Goal: Task Accomplishment & Management: Manage account settings

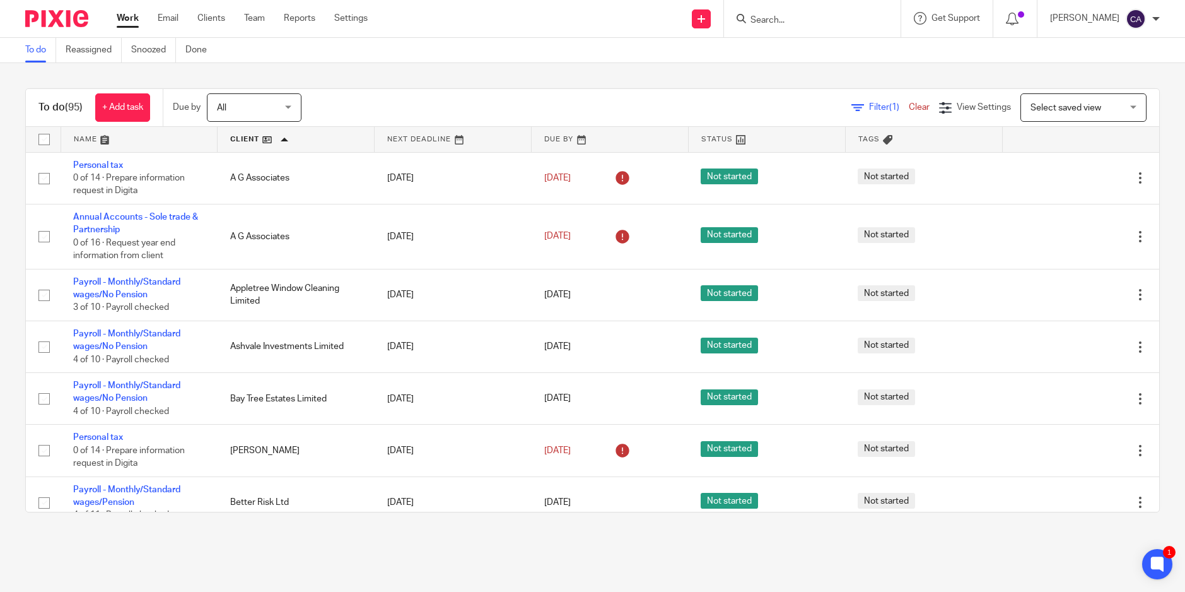
scroll to position [1514, 0]
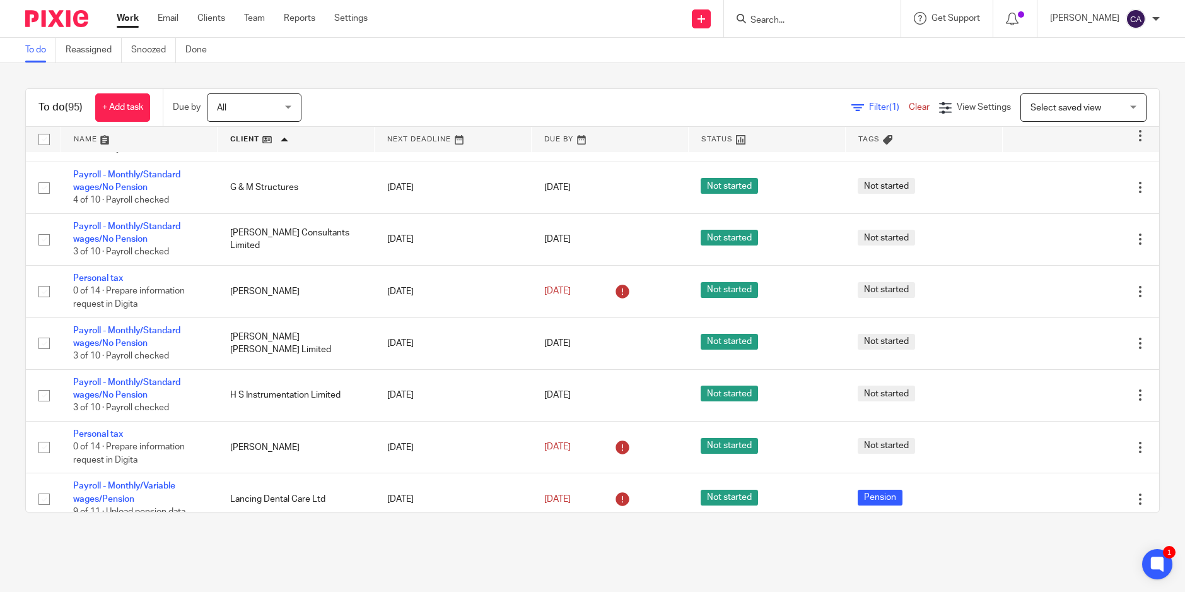
click at [858, 230] on span "Not started" at bounding box center [886, 238] width 57 height 16
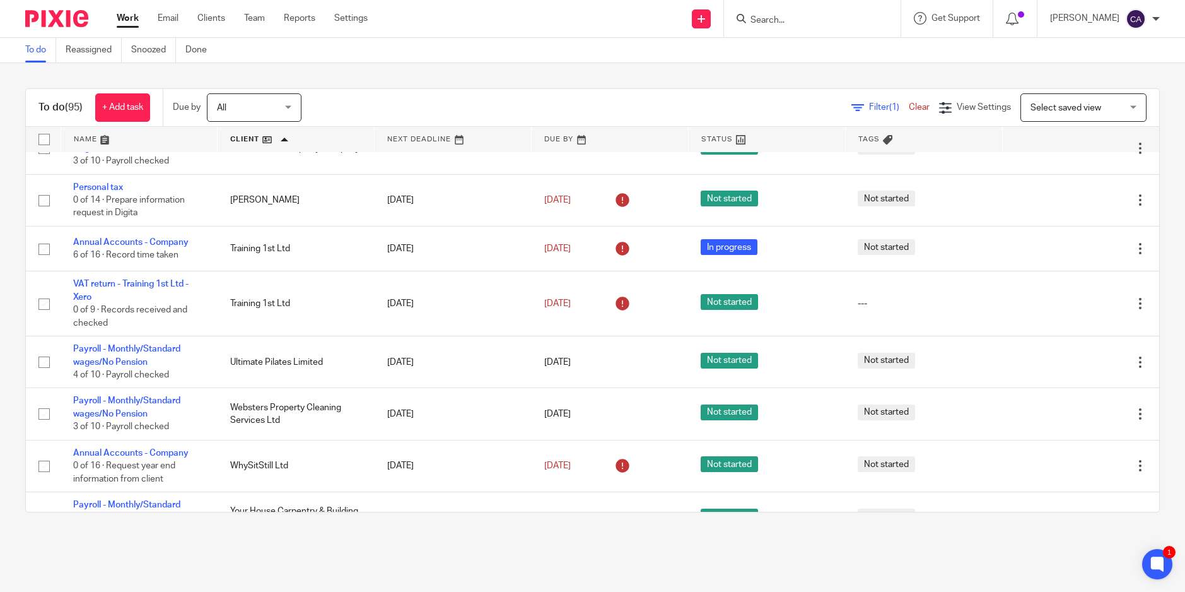
scroll to position [3867, 0]
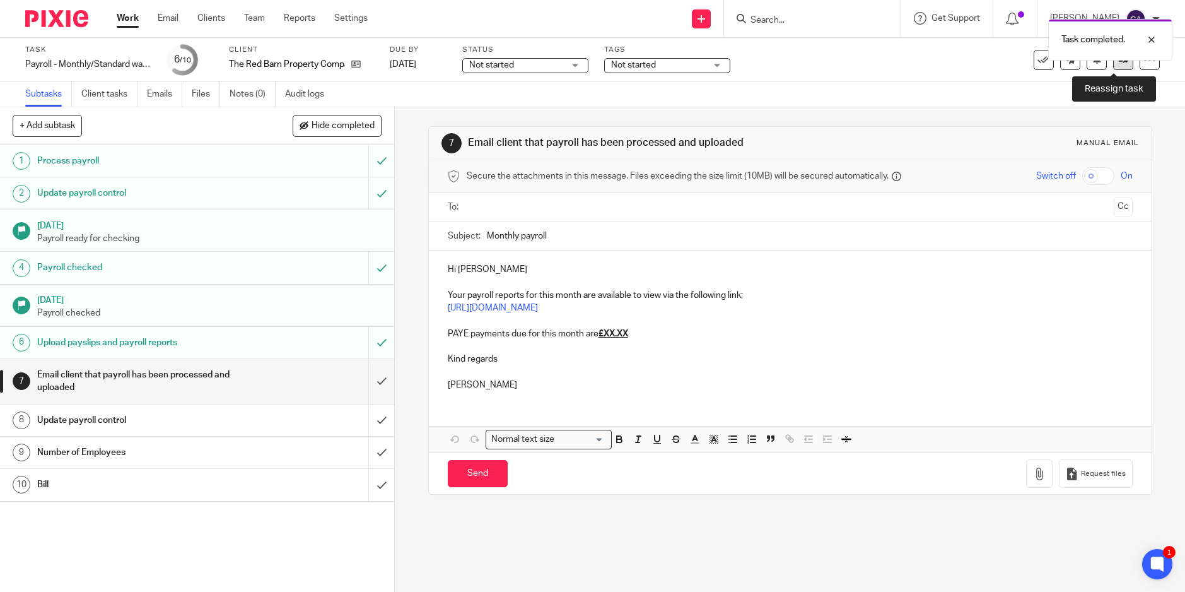
click at [1113, 67] on link at bounding box center [1123, 60] width 20 height 20
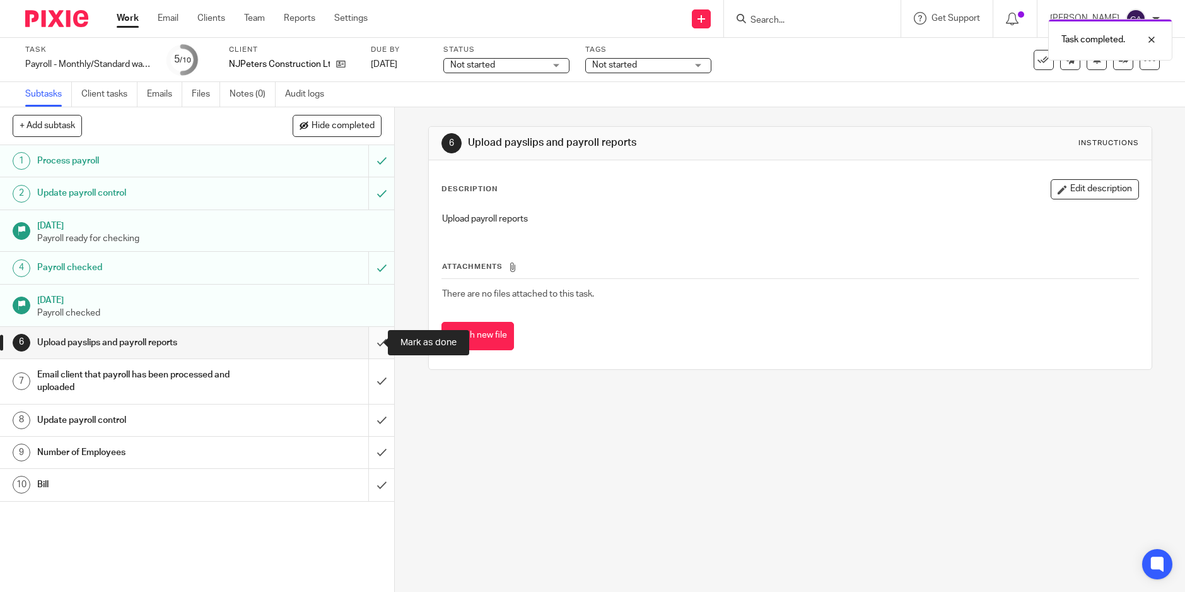
click at [369, 347] on input "submit" at bounding box center [197, 343] width 394 height 32
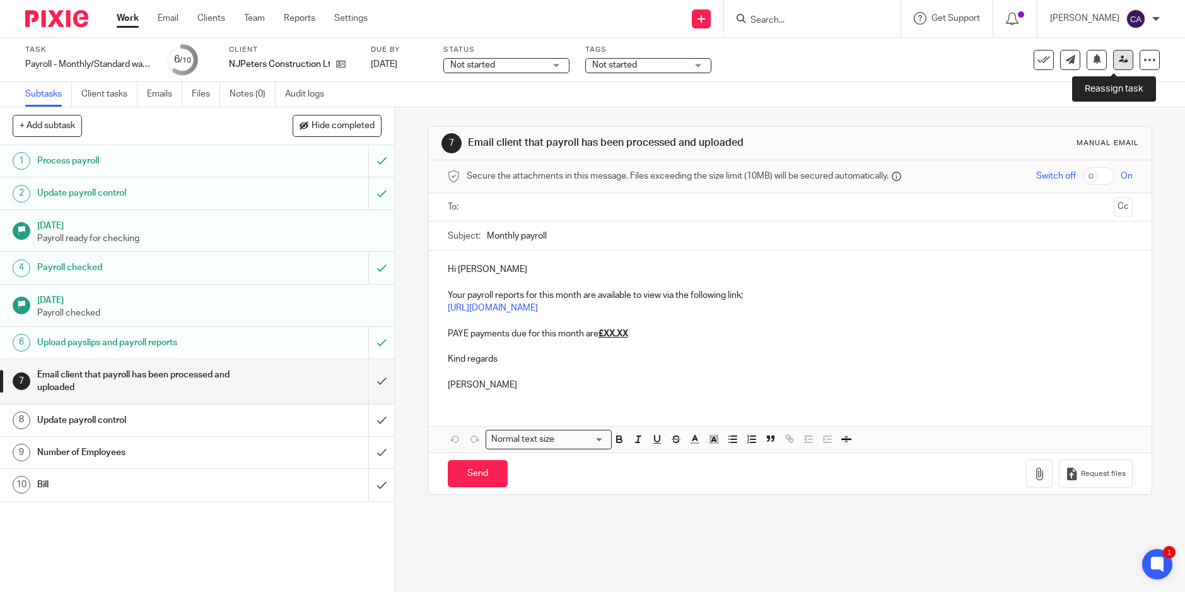
click at [1113, 68] on link at bounding box center [1123, 60] width 20 height 20
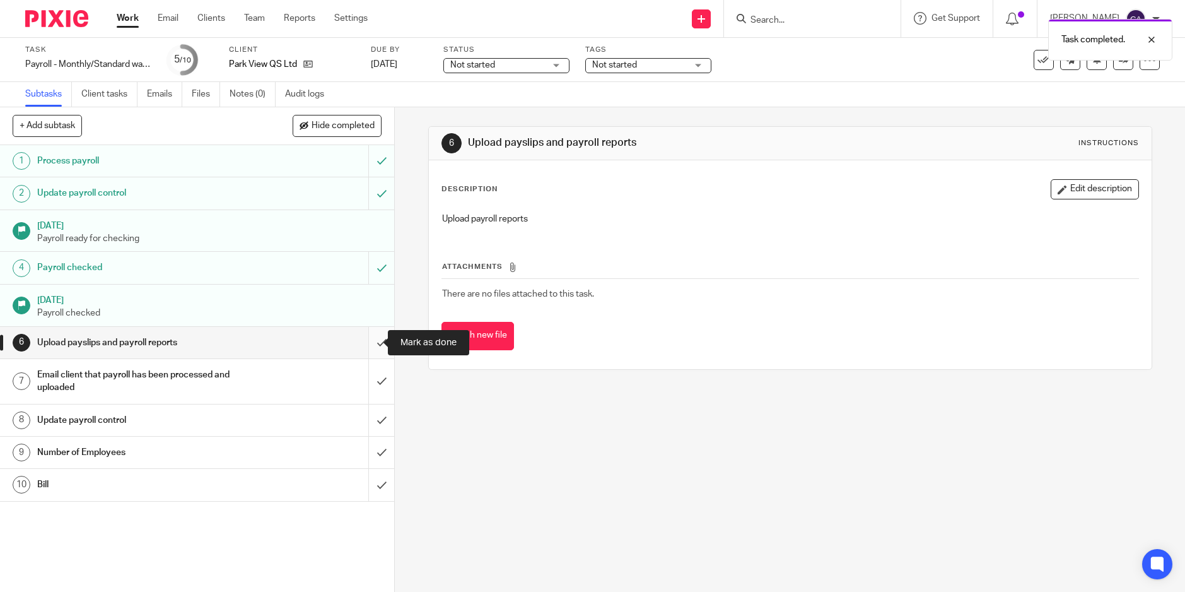
click at [370, 343] on input "submit" at bounding box center [197, 343] width 394 height 32
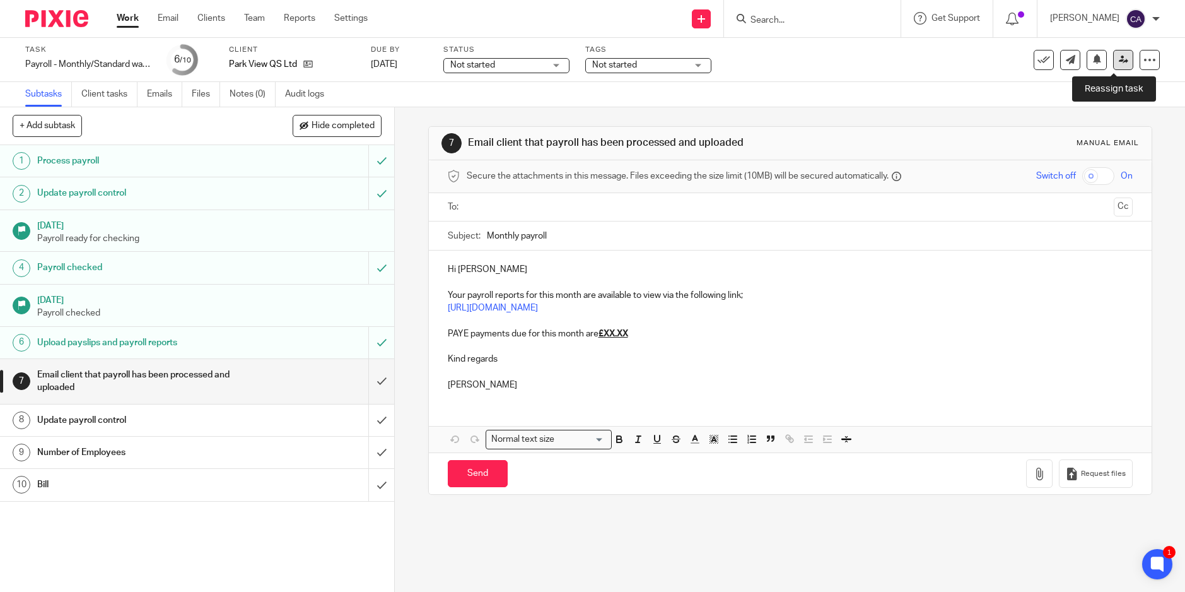
click at [1120, 66] on link at bounding box center [1123, 60] width 20 height 20
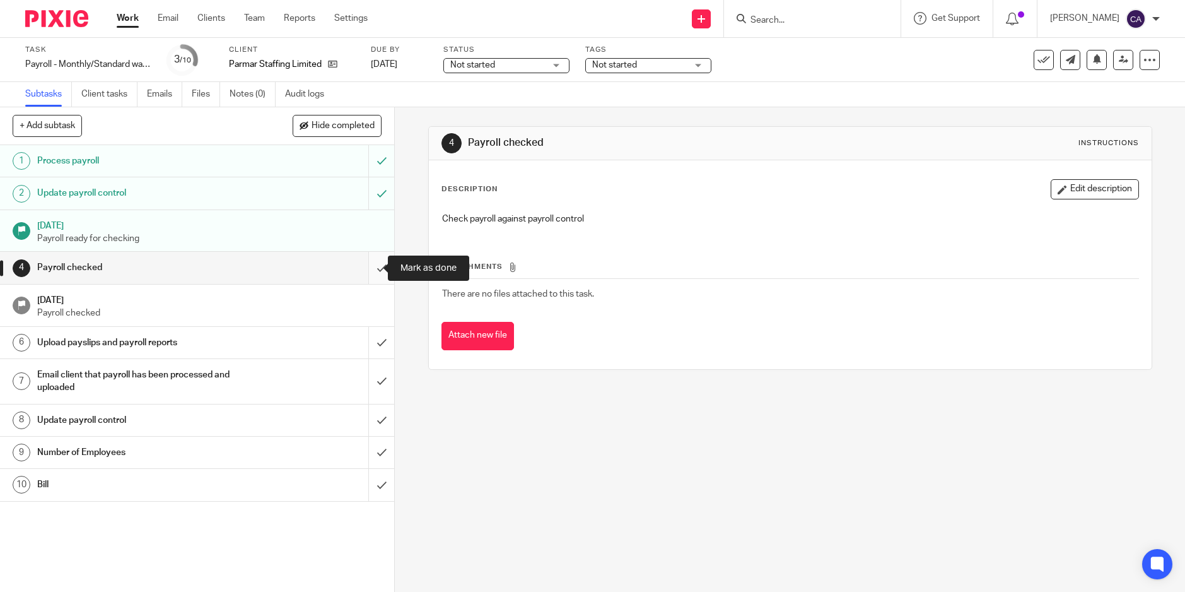
click input "submit"
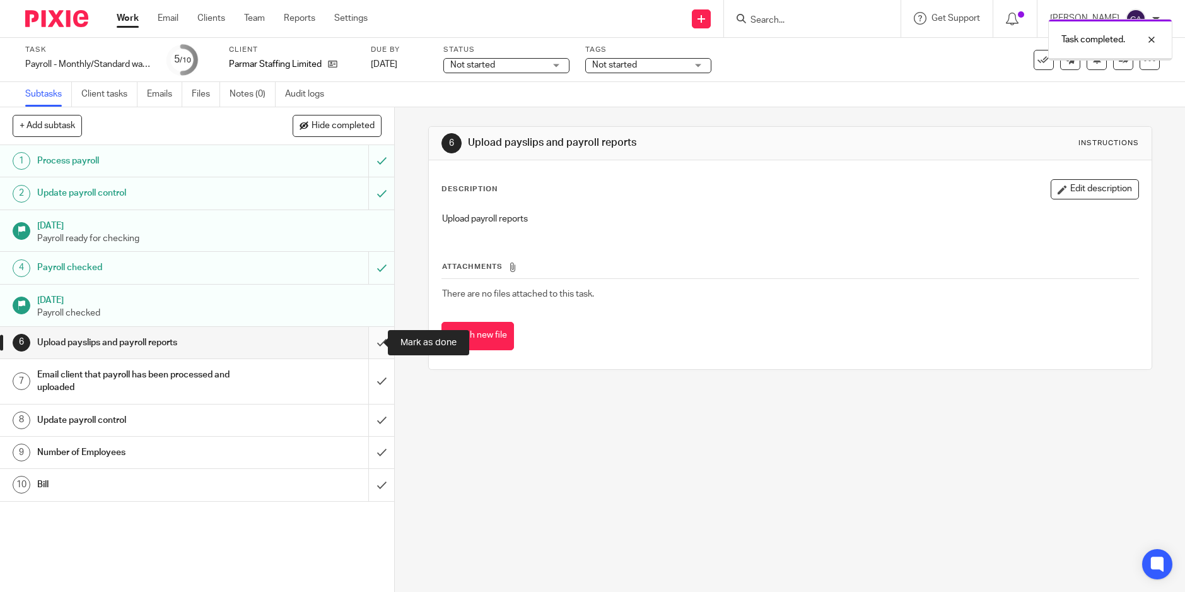
click at [368, 347] on input "submit" at bounding box center [197, 343] width 394 height 32
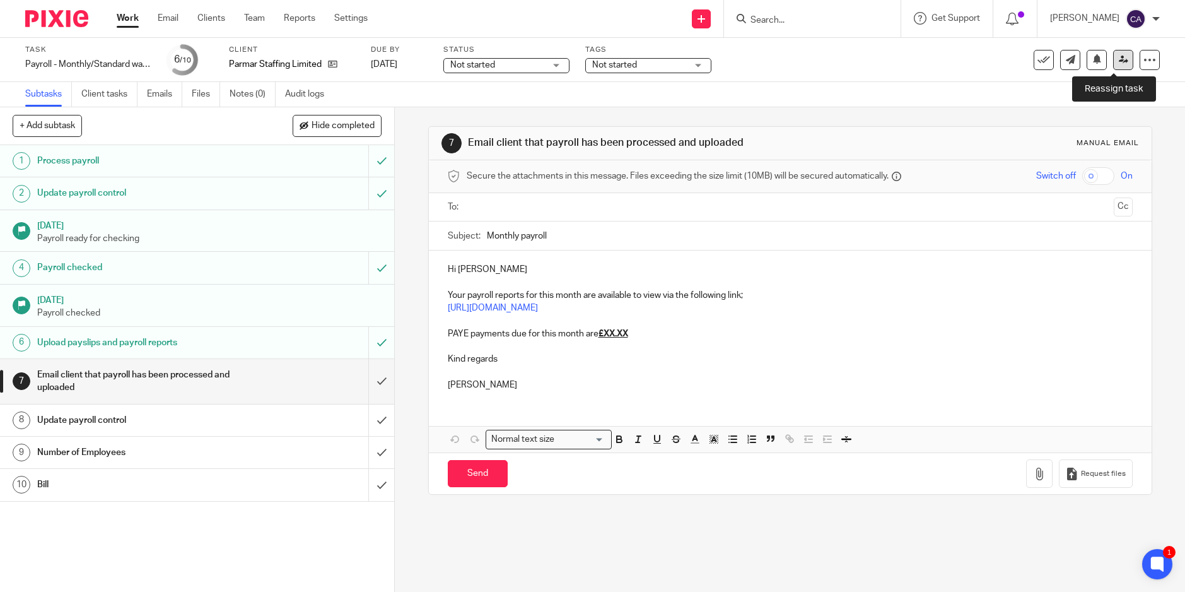
click at [1119, 60] on icon at bounding box center [1123, 59] width 9 height 9
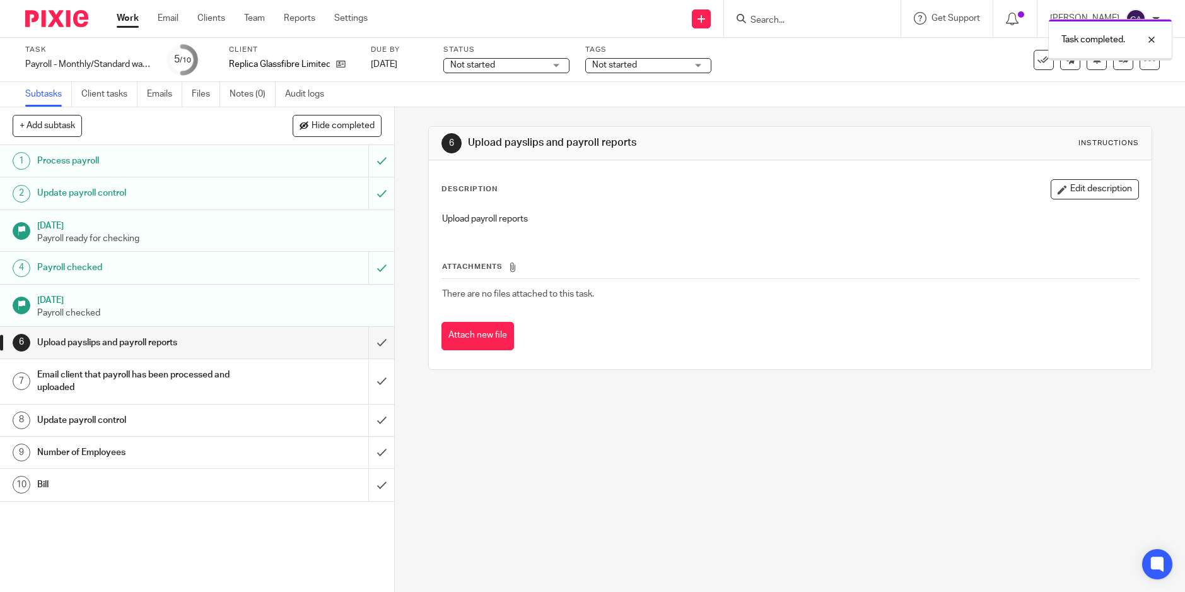
click at [368, 342] on input "submit" at bounding box center [197, 343] width 394 height 32
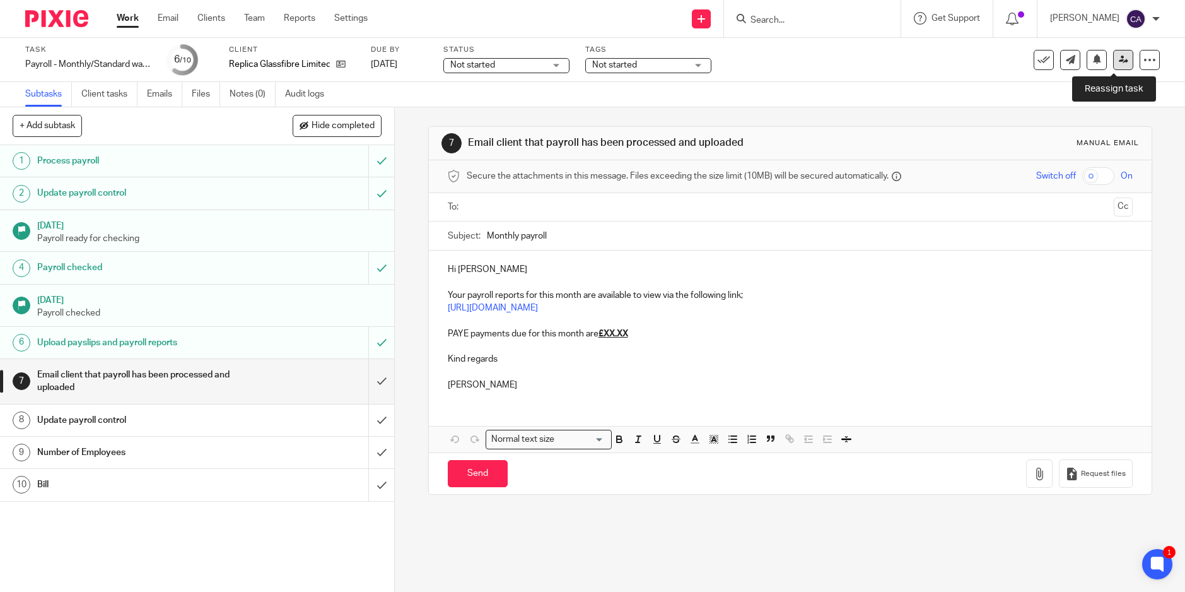
click at [1119, 62] on icon at bounding box center [1123, 59] width 9 height 9
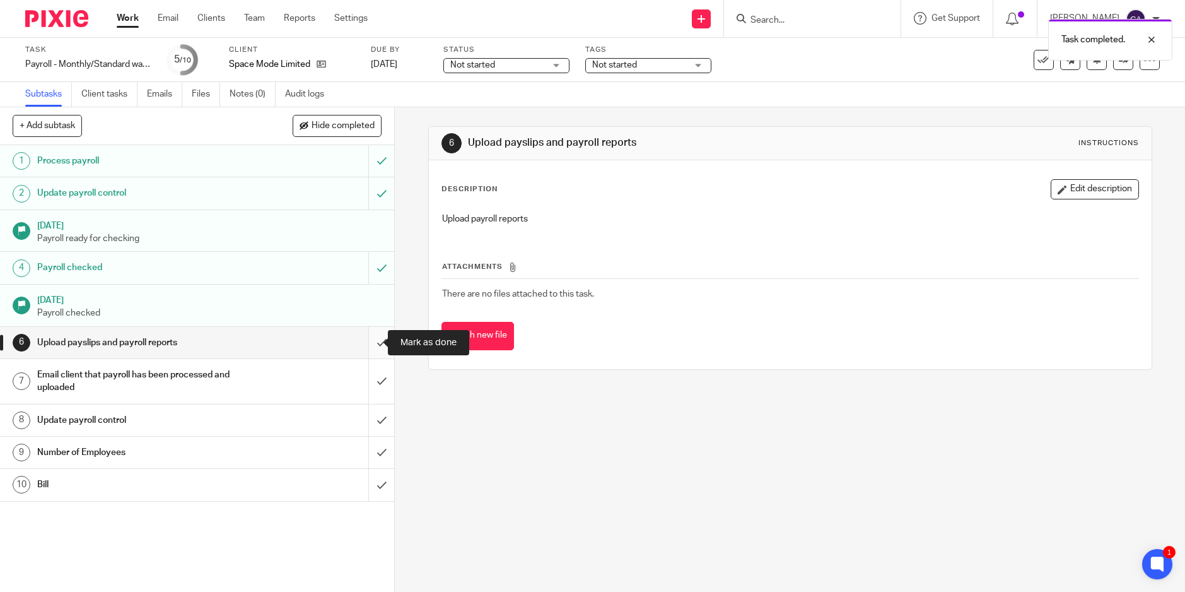
click at [373, 346] on input "submit" at bounding box center [197, 343] width 394 height 32
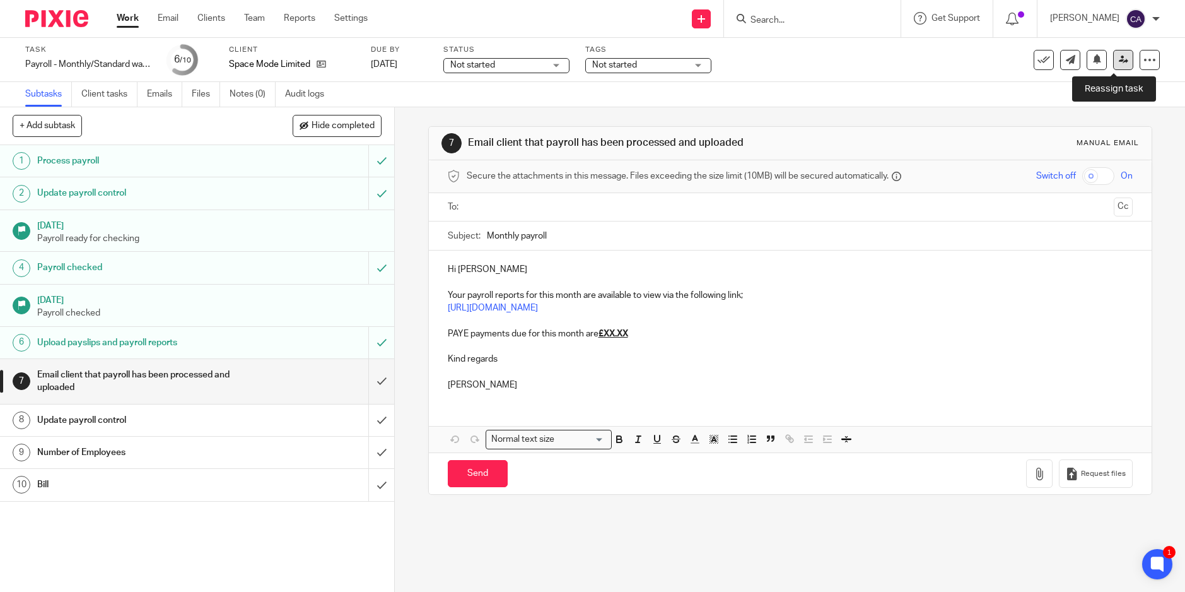
click at [1113, 68] on link at bounding box center [1123, 60] width 20 height 20
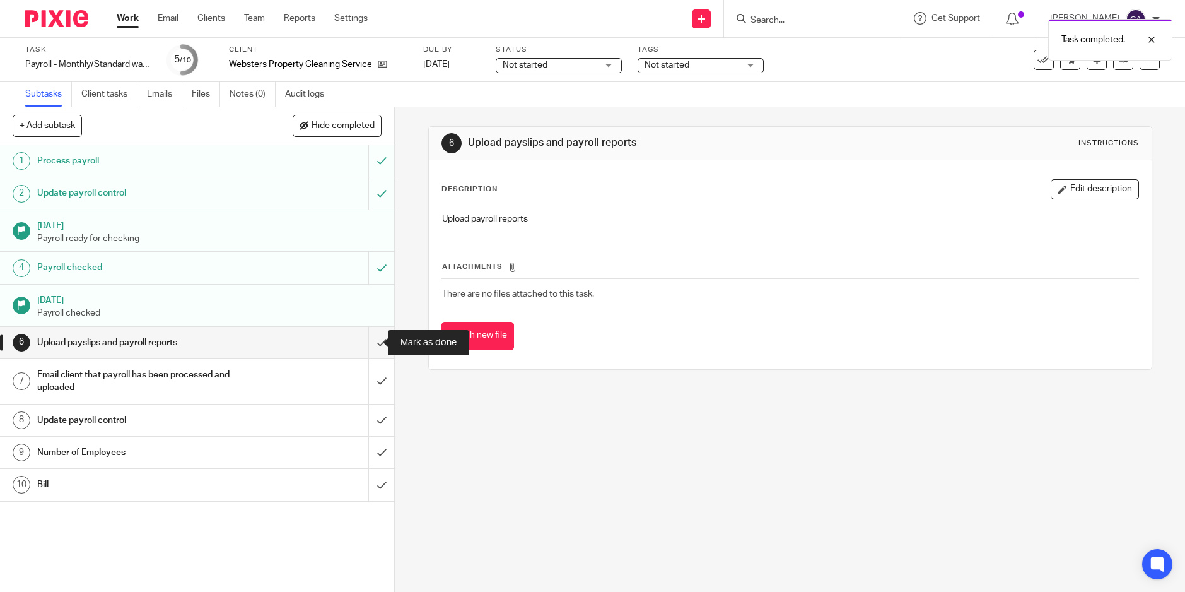
click at [372, 341] on input "submit" at bounding box center [197, 343] width 394 height 32
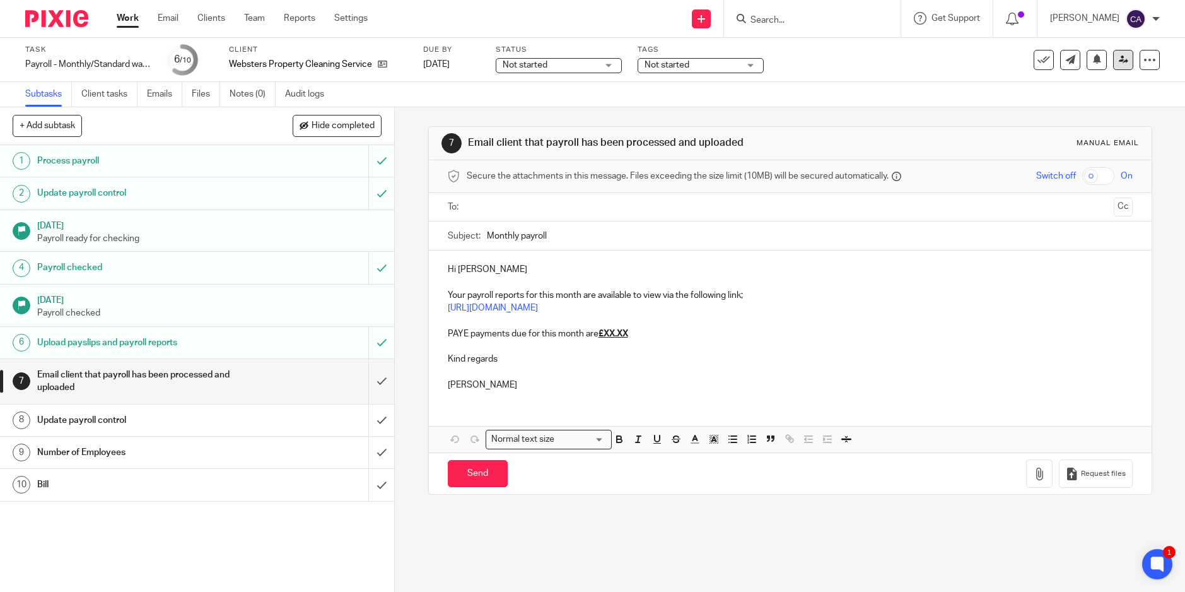
click at [1119, 58] on icon at bounding box center [1123, 59] width 9 height 9
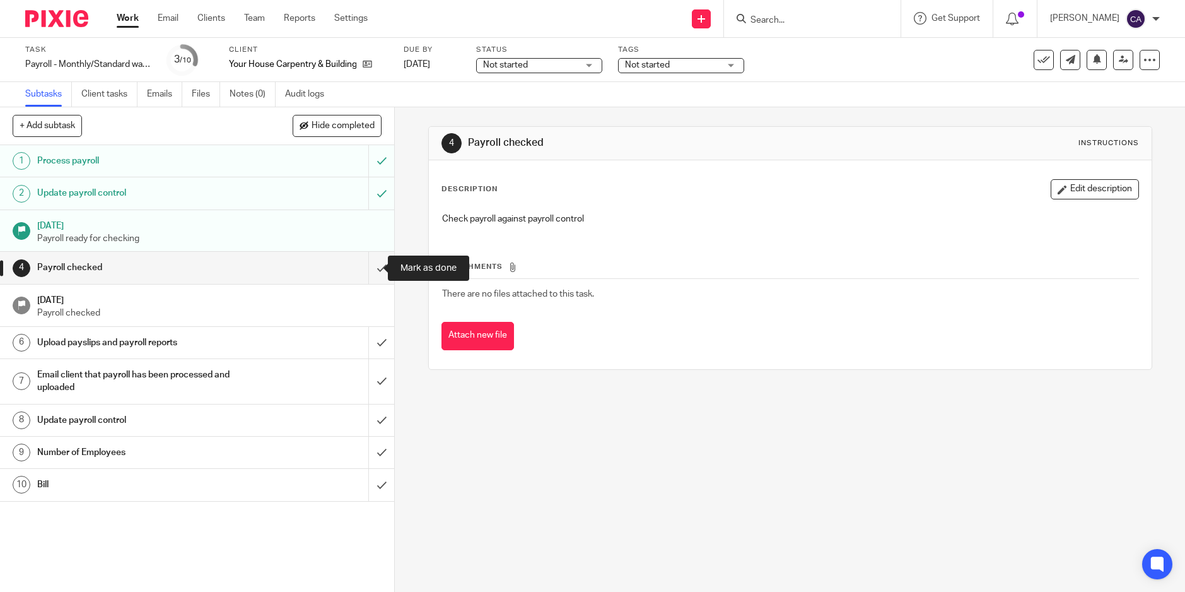
click at [368, 274] on input "submit" at bounding box center [197, 268] width 394 height 32
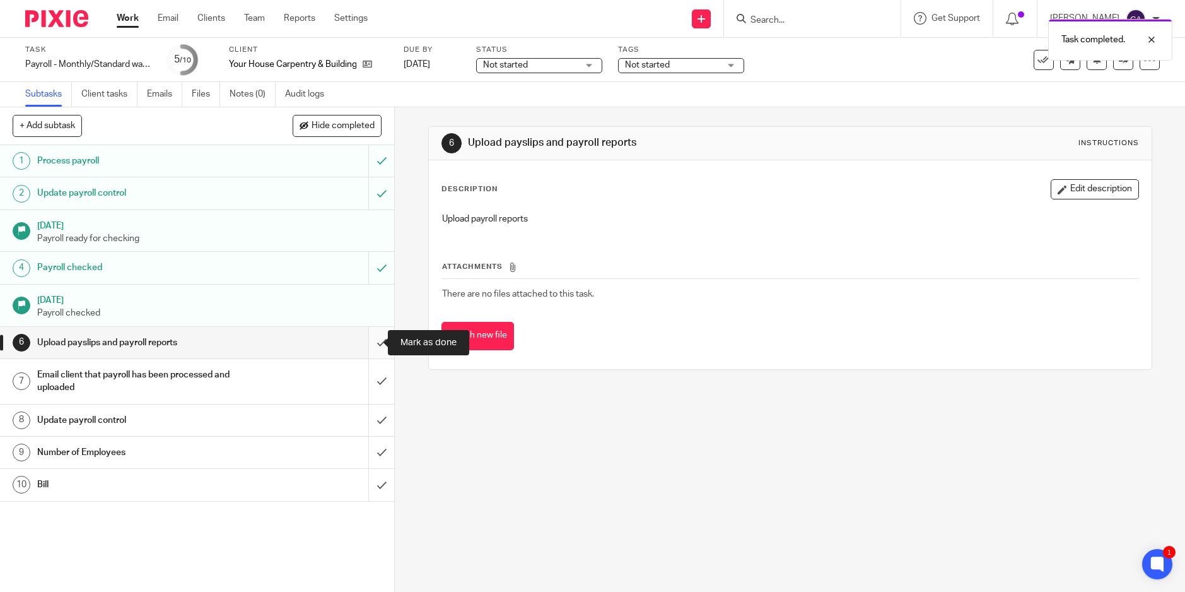
click at [370, 344] on input "submit" at bounding box center [197, 343] width 394 height 32
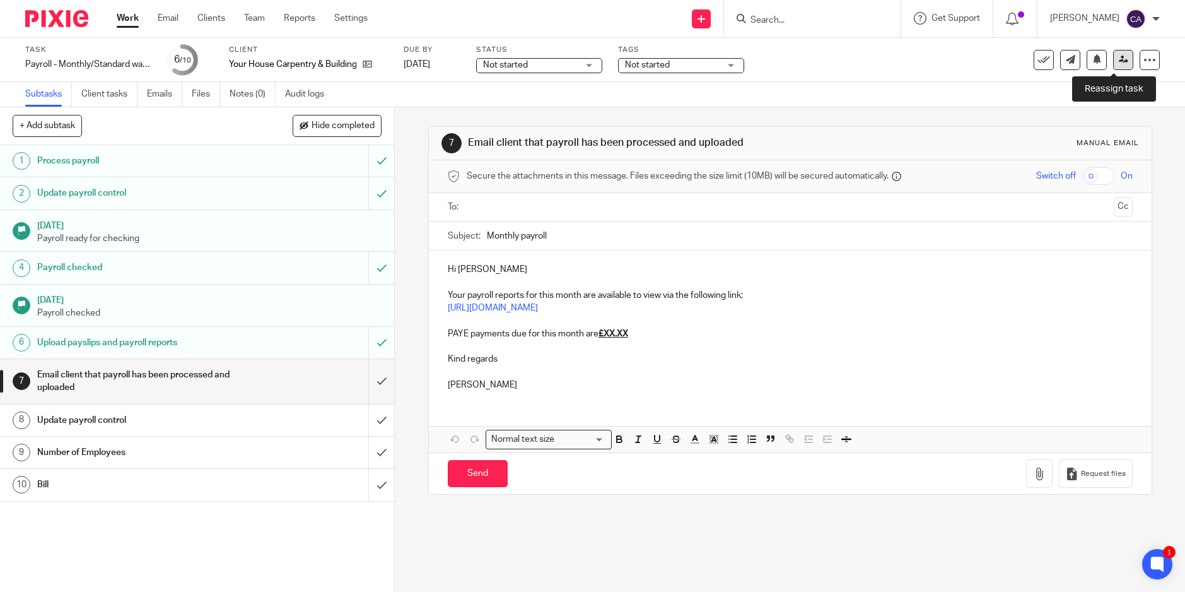
click at [1119, 65] on link at bounding box center [1123, 60] width 20 height 20
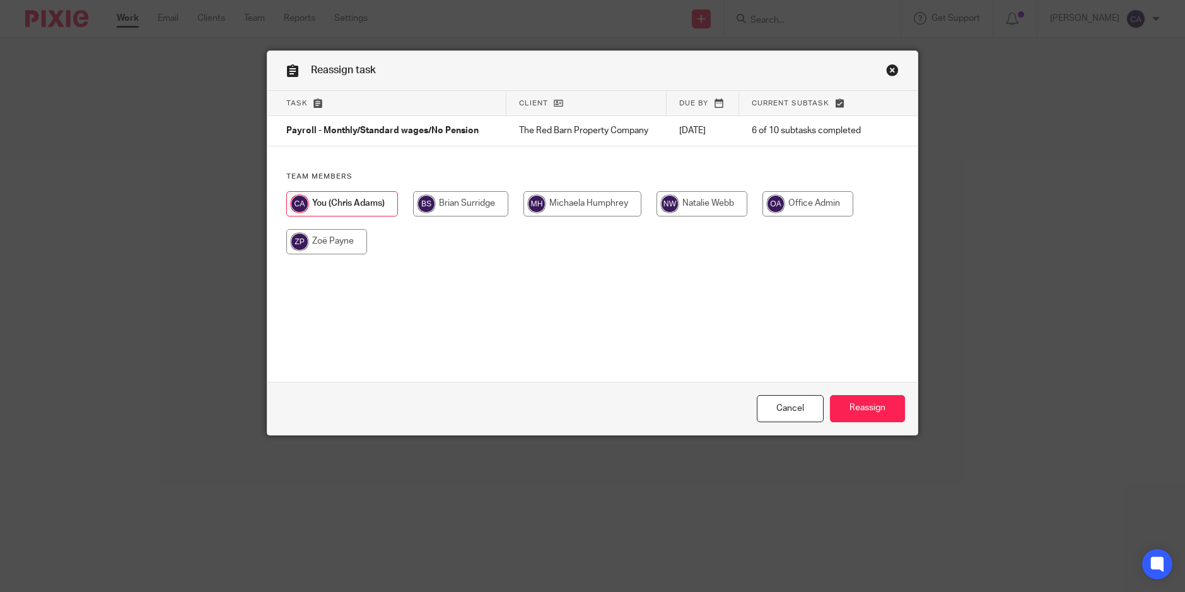
click at [577, 197] on input "radio" at bounding box center [583, 203] width 118 height 25
radio input "true"
click at [874, 404] on input "Reassign" at bounding box center [867, 408] width 75 height 27
click at [875, 403] on input "Reassign" at bounding box center [867, 408] width 75 height 27
click at [605, 206] on input "radio" at bounding box center [583, 203] width 118 height 25
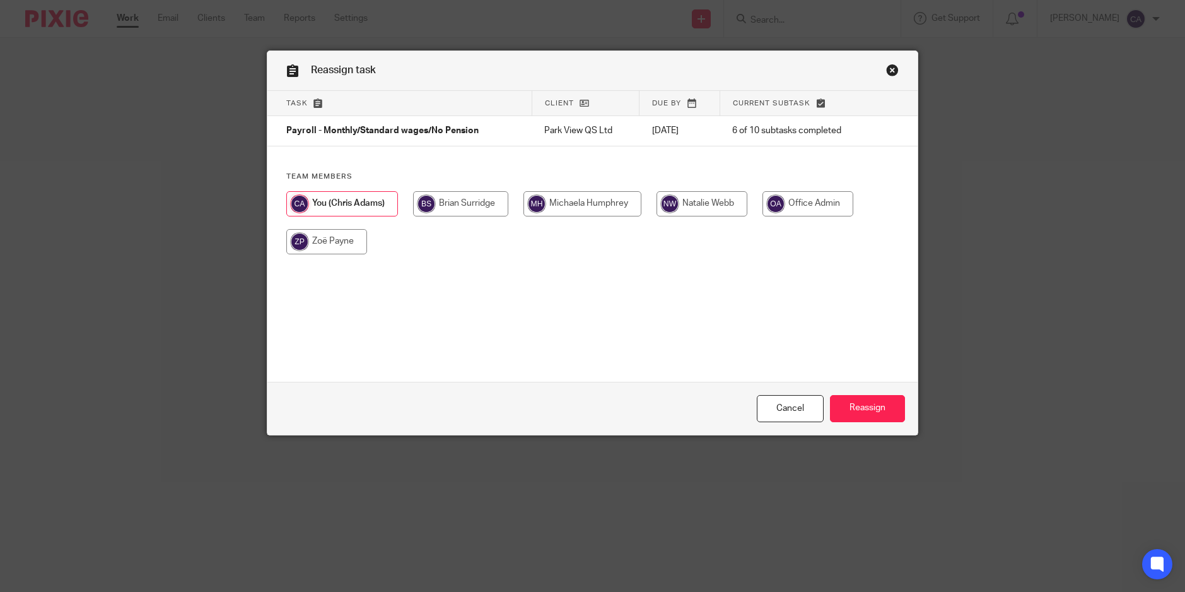
radio input "true"
click at [869, 399] on input "Reassign" at bounding box center [867, 408] width 75 height 27
click at [874, 411] on input "Reassign" at bounding box center [867, 408] width 75 height 27
click at [872, 405] on input "Reassign" at bounding box center [867, 408] width 75 height 27
click at [879, 413] on input "Reassign" at bounding box center [867, 408] width 75 height 27
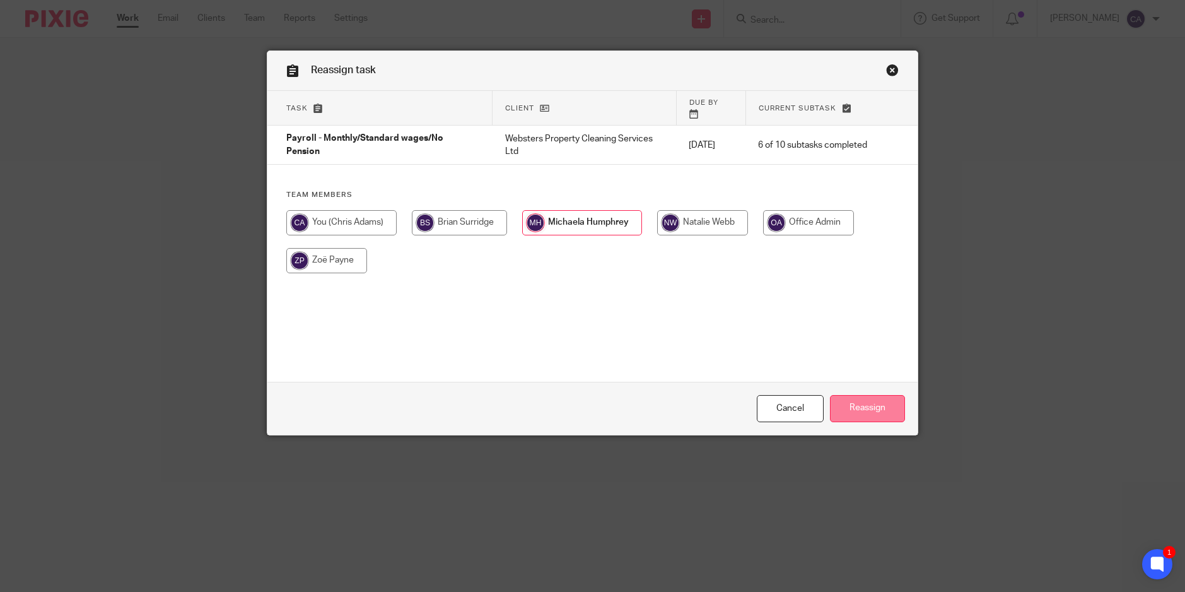
click at [859, 408] on input "Reassign" at bounding box center [867, 408] width 75 height 27
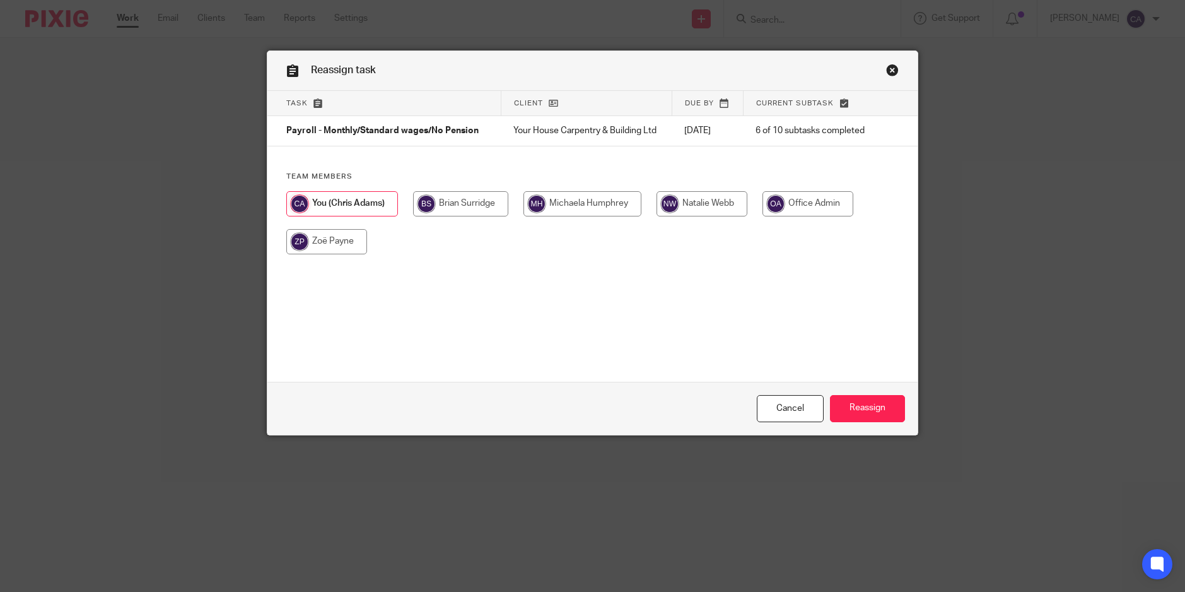
click at [599, 209] on input "radio" at bounding box center [583, 203] width 118 height 25
radio input "true"
click at [867, 413] on input "Reassign" at bounding box center [867, 408] width 75 height 27
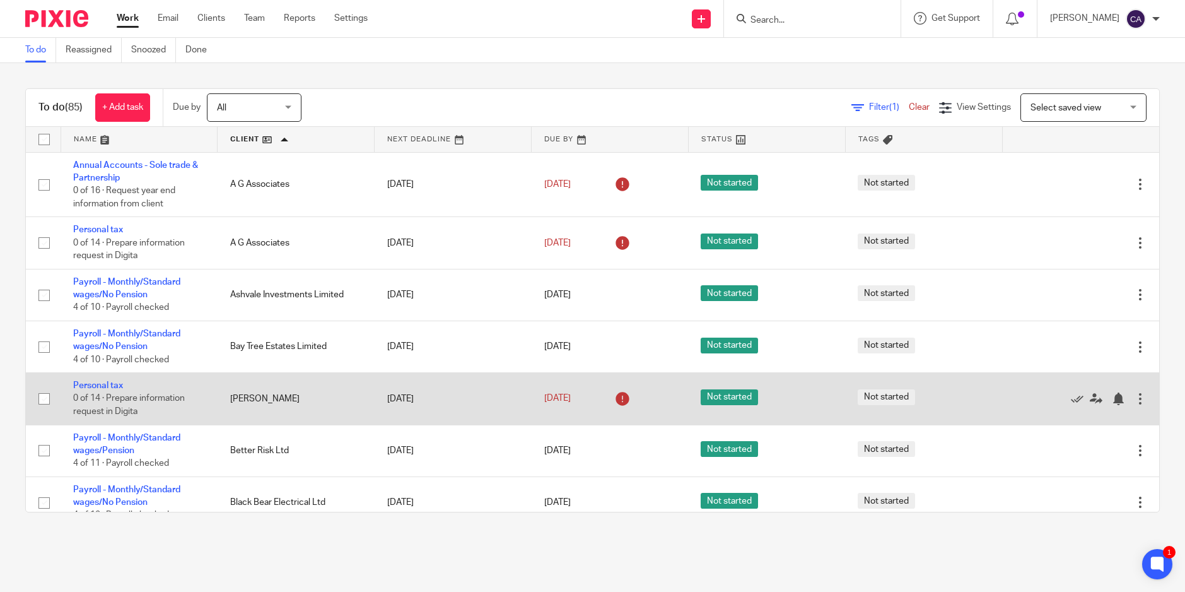
scroll to position [84, 0]
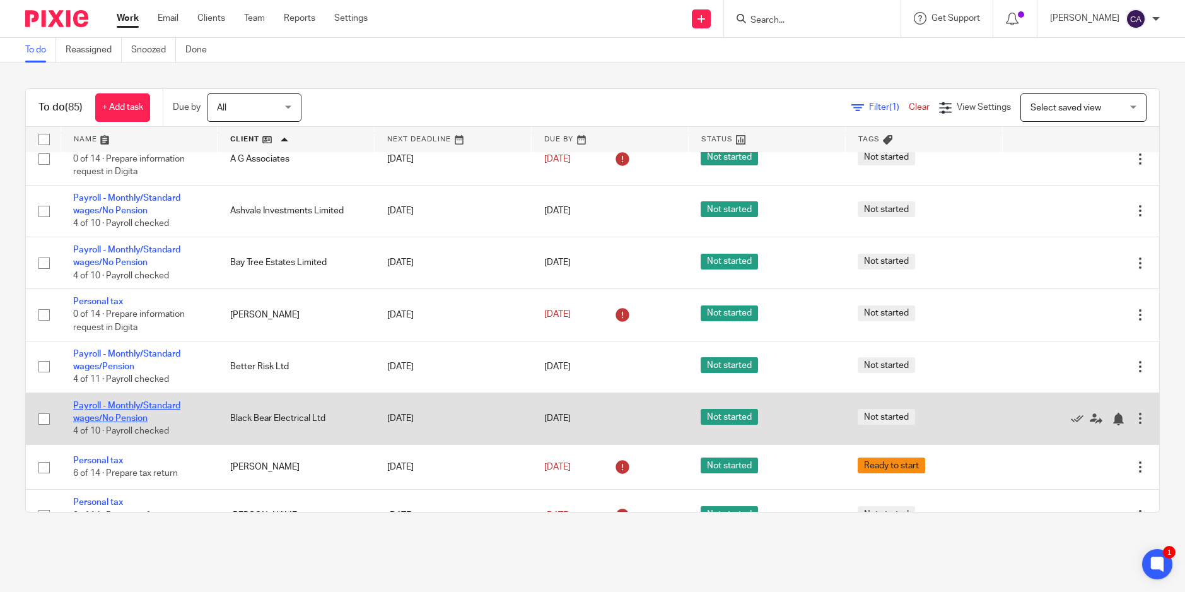
drag, startPoint x: 115, startPoint y: 411, endPoint x: 86, endPoint y: 404, distance: 29.2
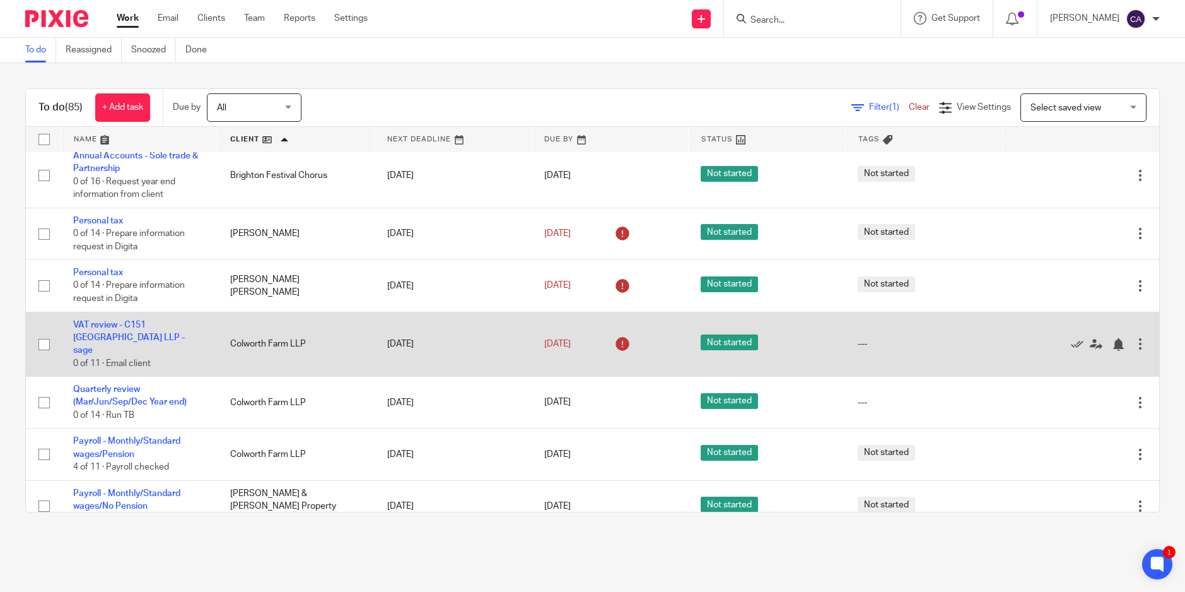
scroll to position [589, 0]
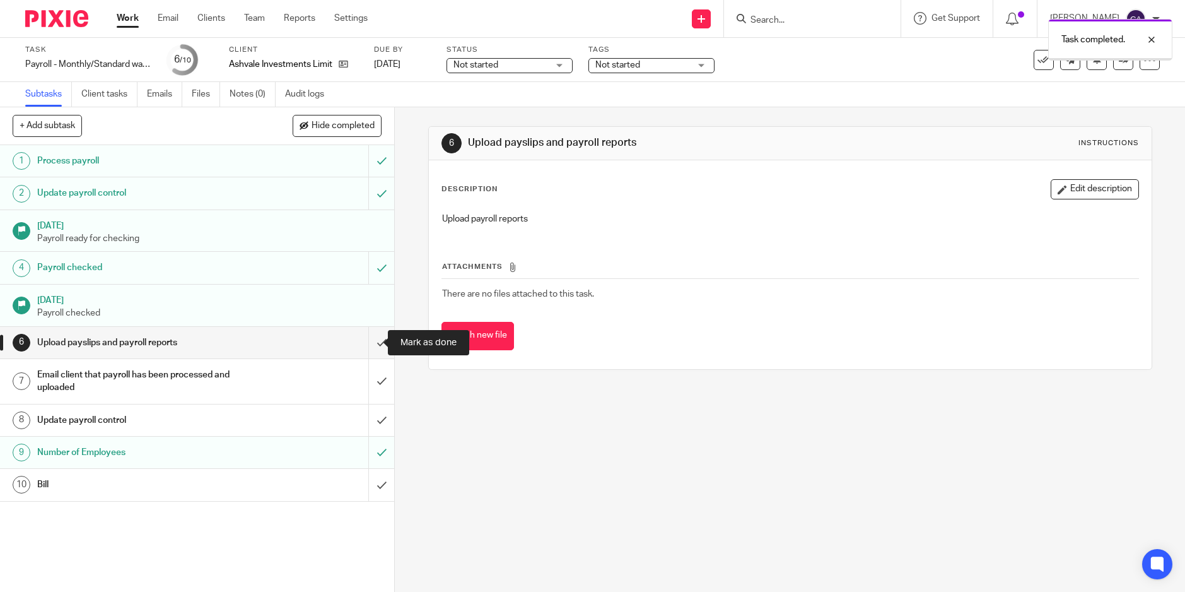
click at [367, 343] on input "submit" at bounding box center [197, 343] width 394 height 32
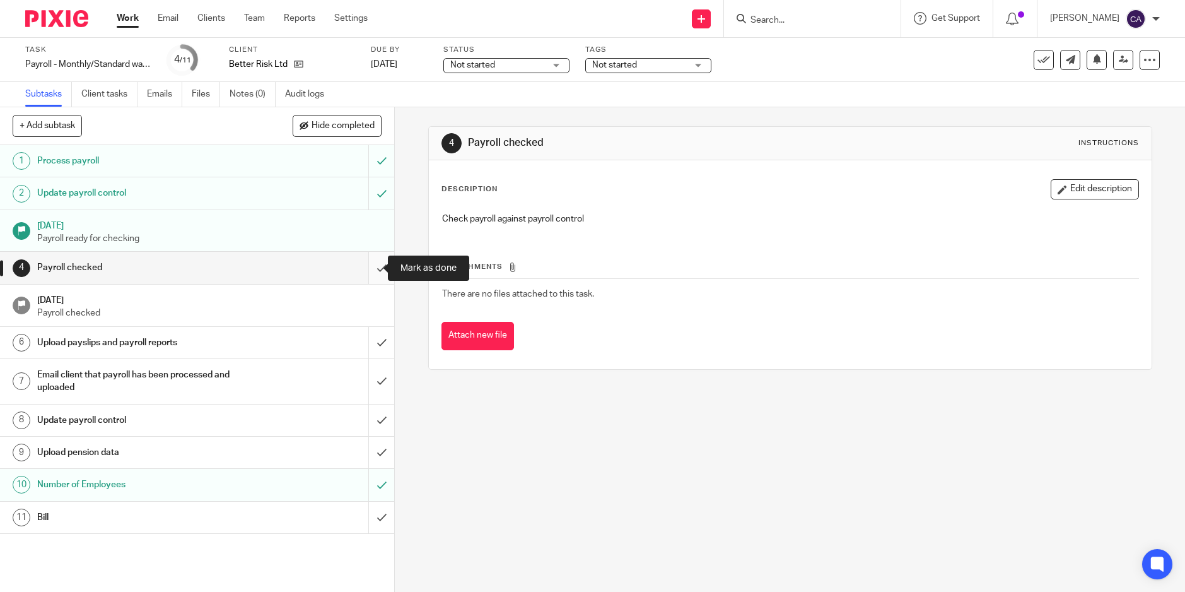
click at [370, 266] on input "submit" at bounding box center [197, 268] width 394 height 32
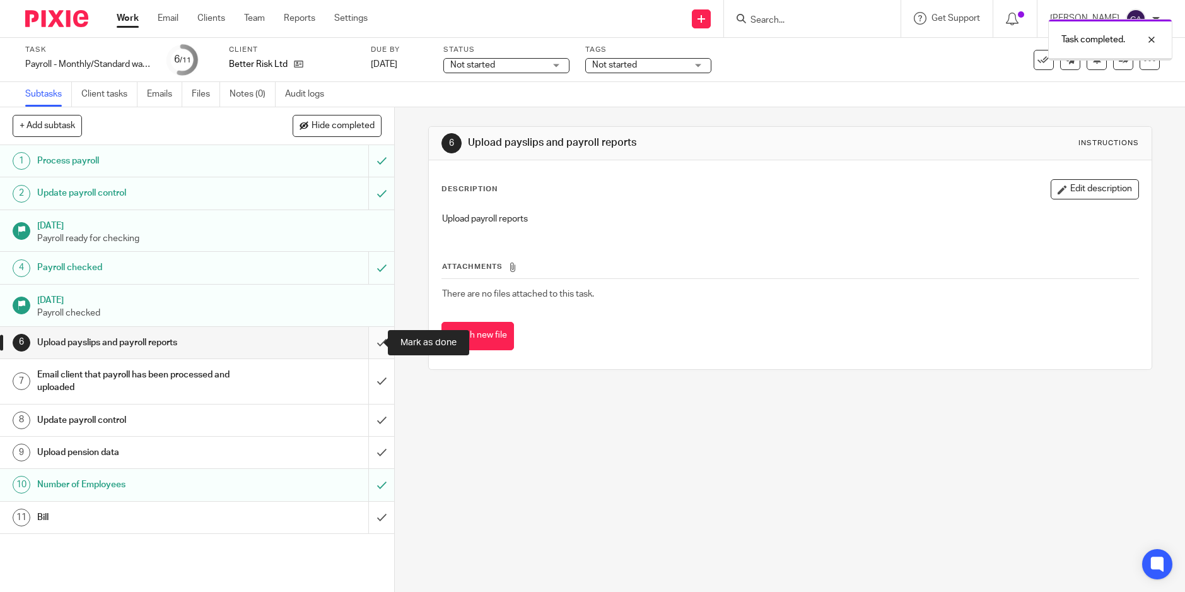
click at [367, 344] on input "submit" at bounding box center [197, 343] width 394 height 32
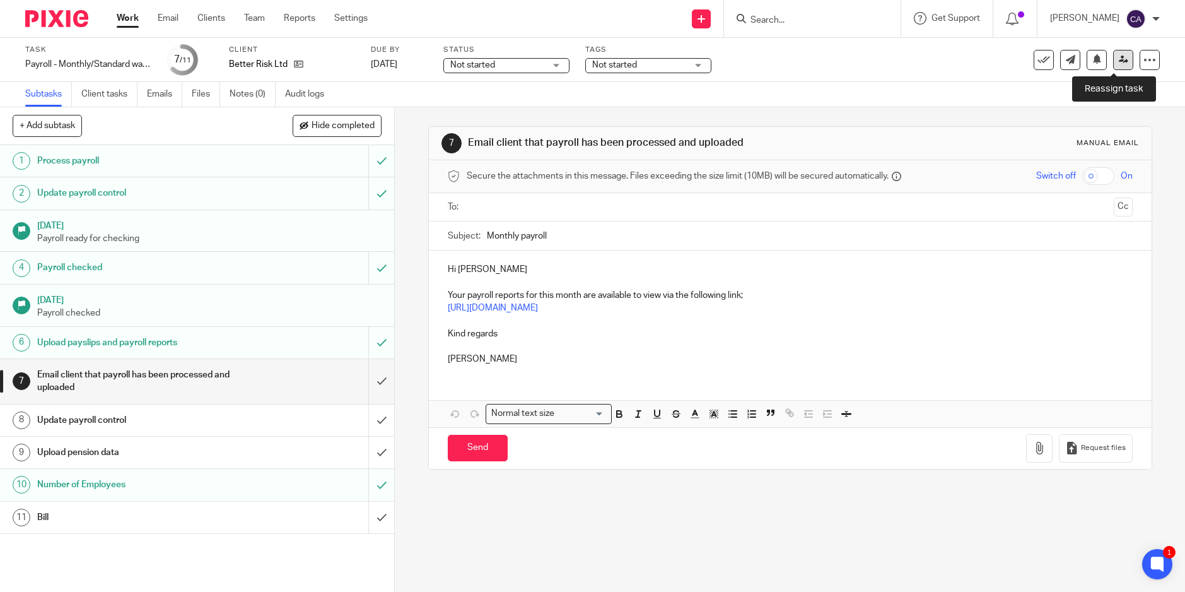
click at [1113, 64] on link at bounding box center [1123, 60] width 20 height 20
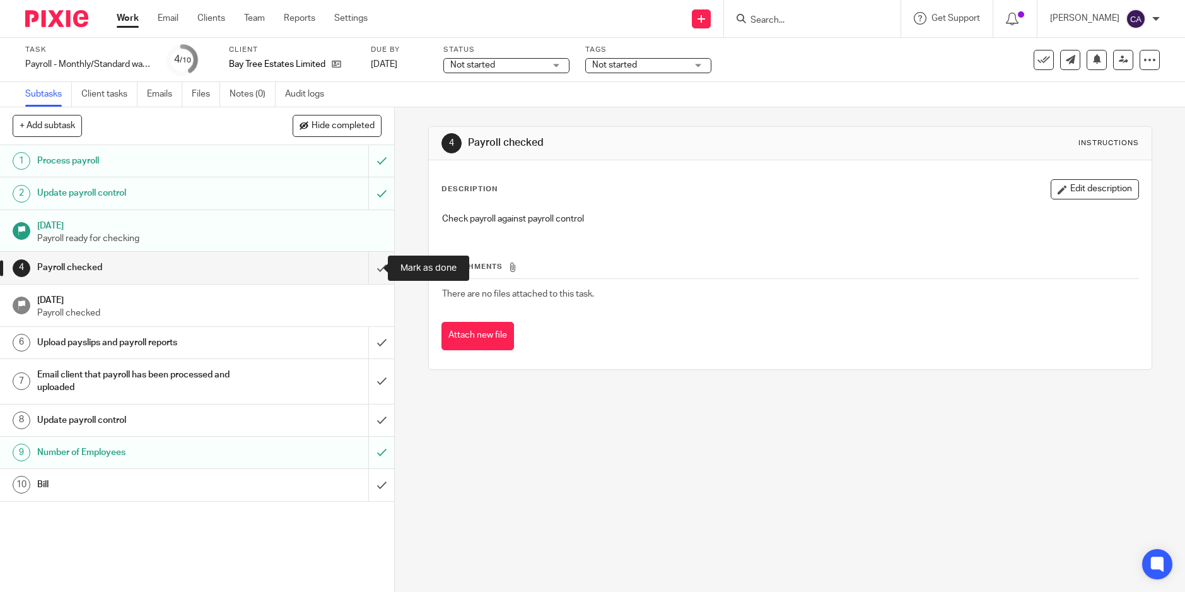
click at [373, 268] on input "submit" at bounding box center [197, 268] width 394 height 32
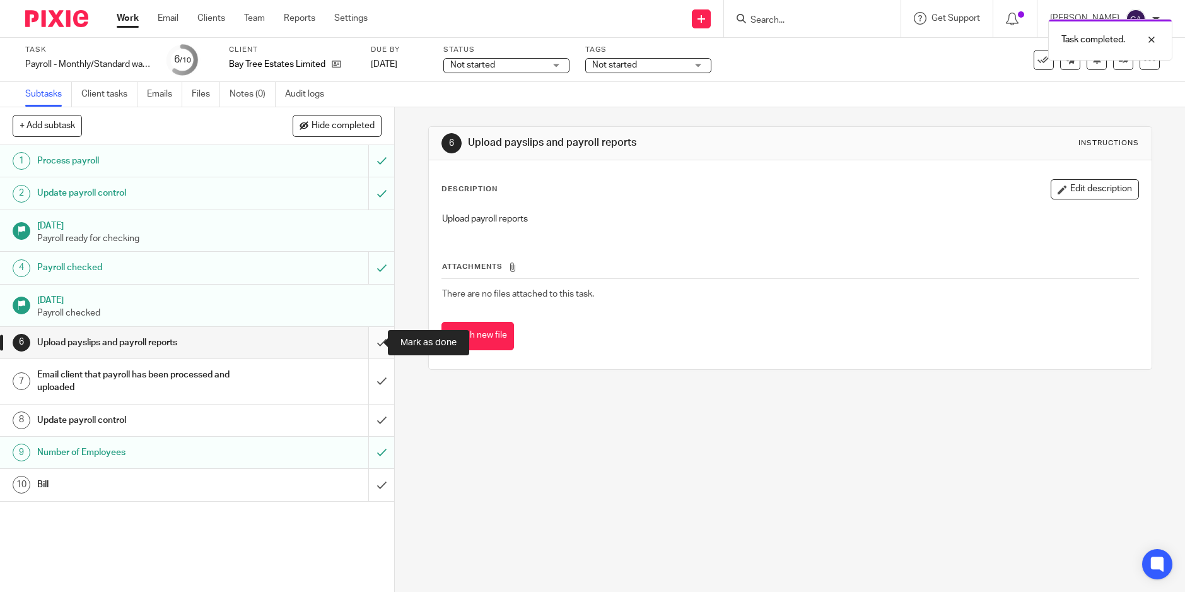
click at [365, 344] on input "submit" at bounding box center [197, 343] width 394 height 32
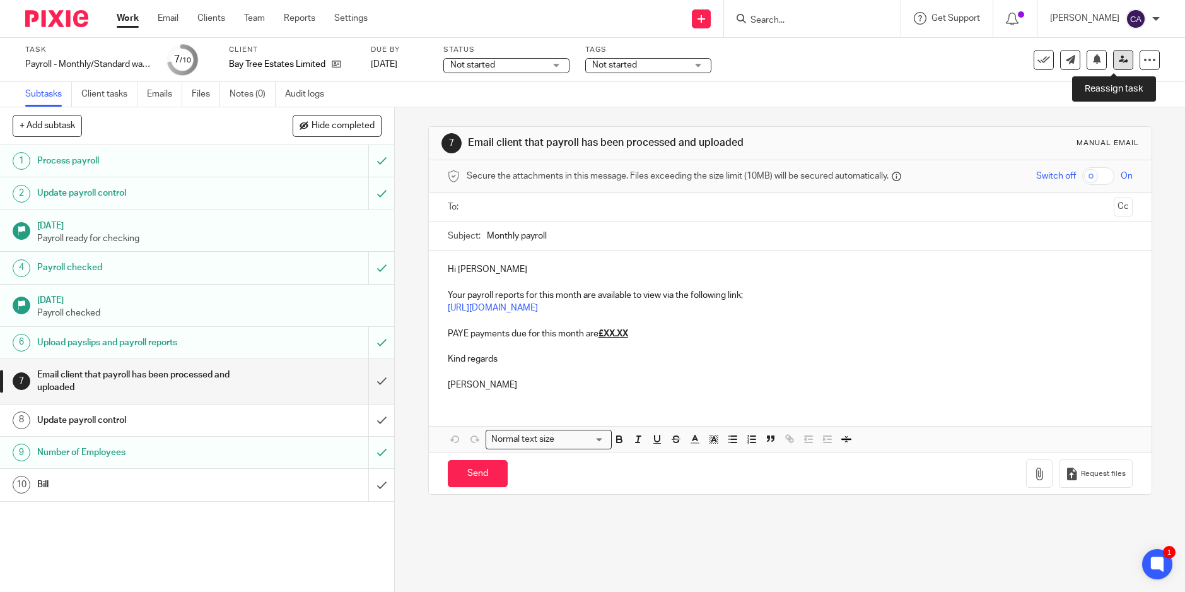
click at [1122, 67] on link at bounding box center [1123, 60] width 20 height 20
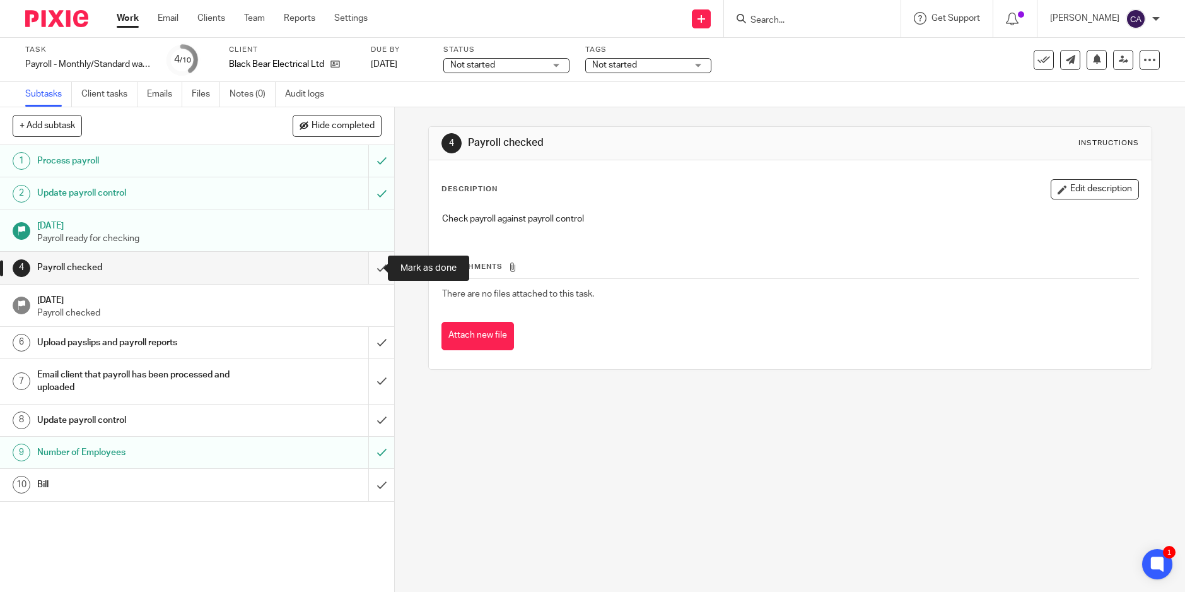
click at [373, 271] on input "submit" at bounding box center [197, 268] width 394 height 32
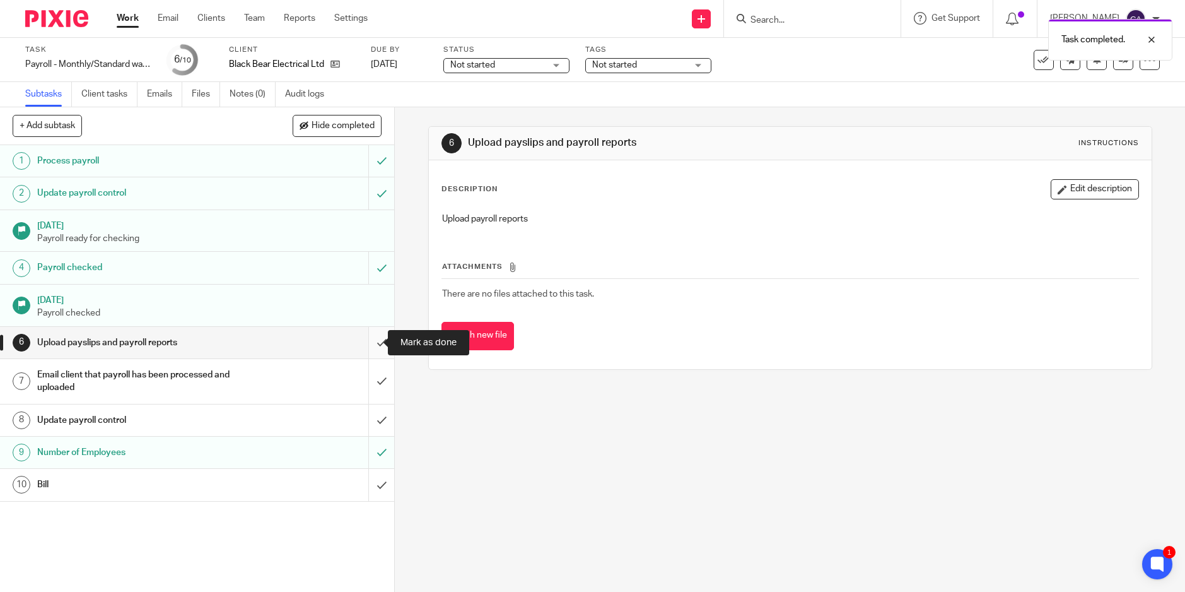
click at [371, 338] on input "submit" at bounding box center [197, 343] width 394 height 32
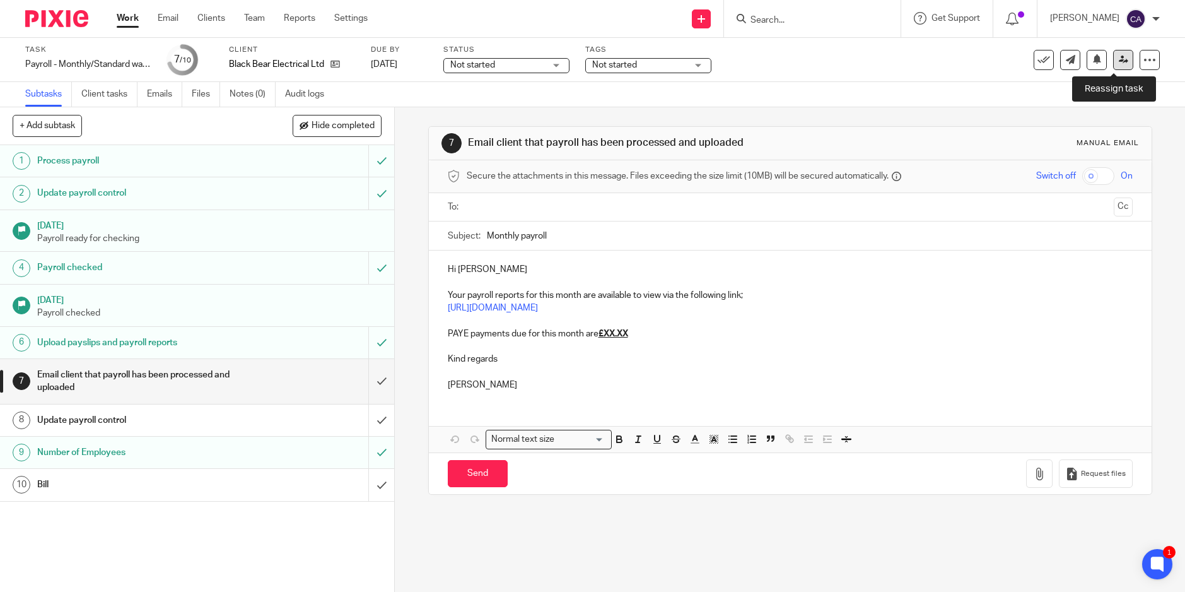
click at [1119, 56] on icon at bounding box center [1123, 59] width 9 height 9
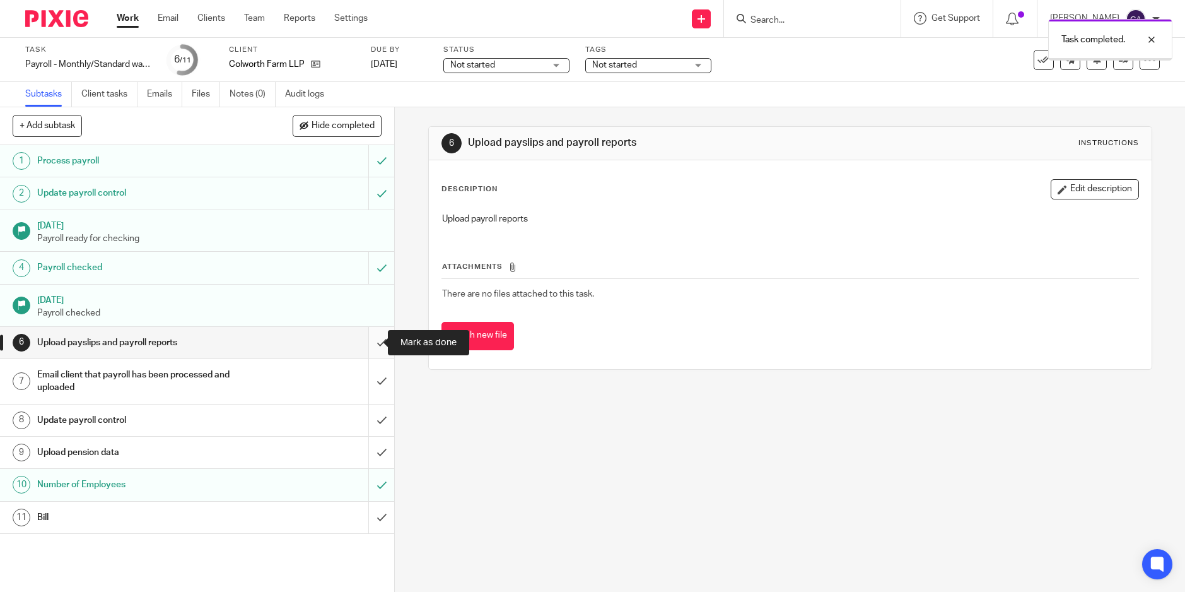
click at [367, 345] on input "submit" at bounding box center [197, 343] width 394 height 32
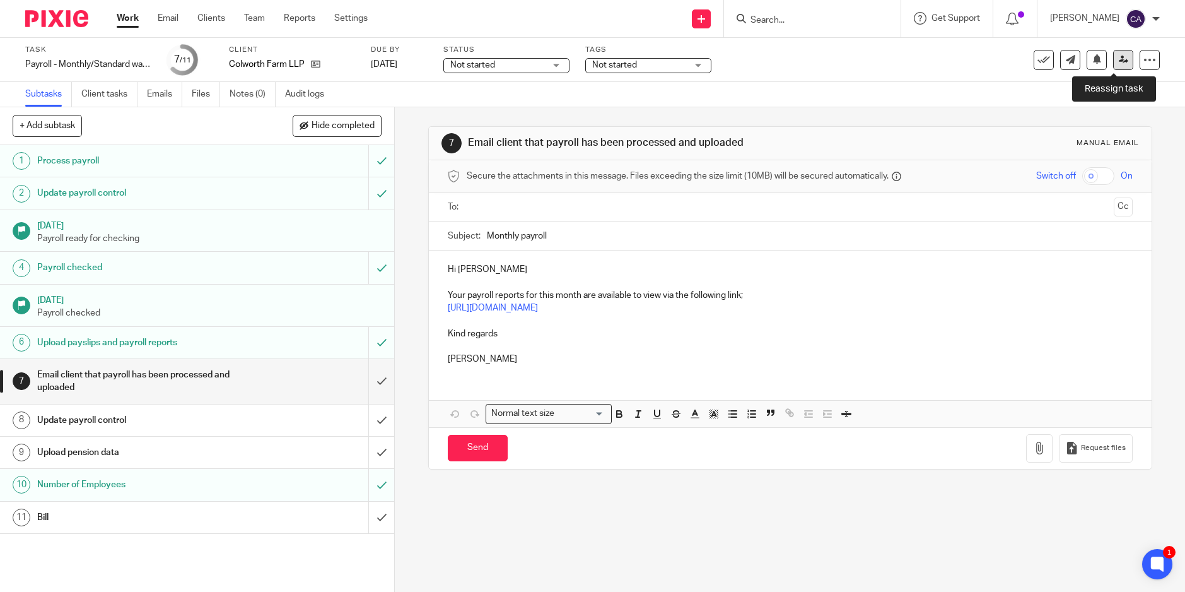
click at [1119, 59] on icon at bounding box center [1123, 59] width 9 height 9
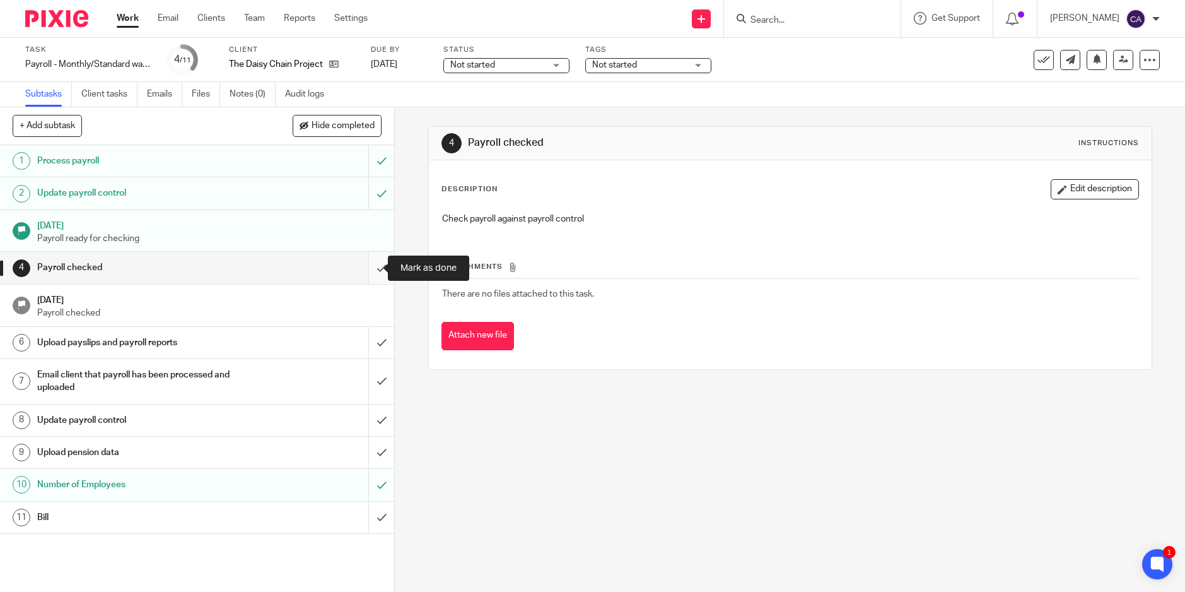
click at [373, 268] on input "submit" at bounding box center [197, 268] width 394 height 32
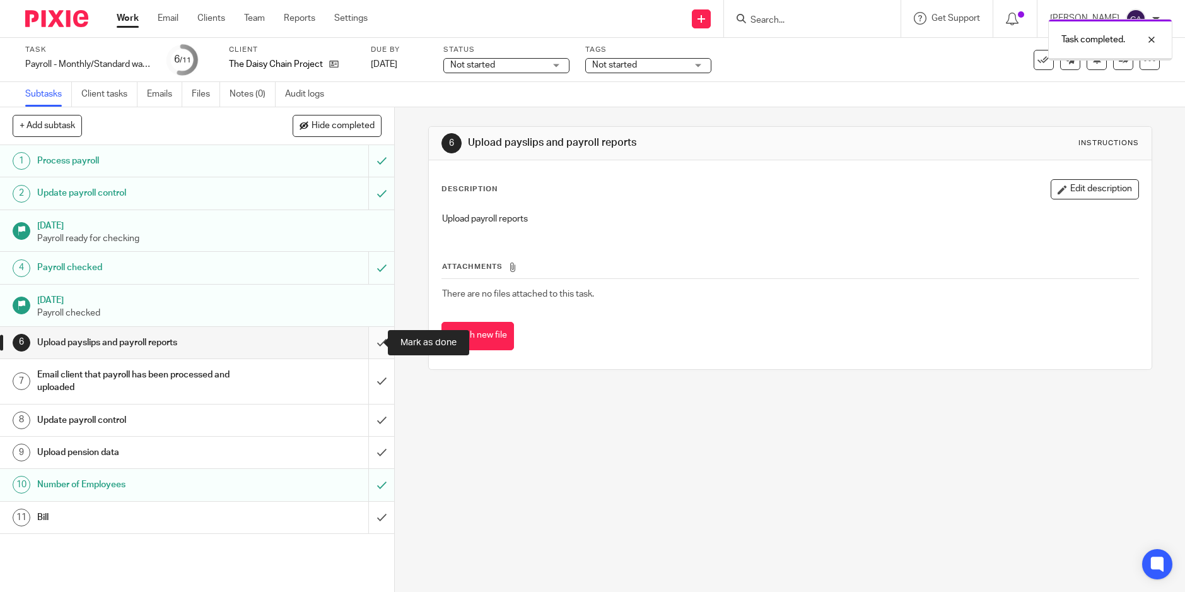
click at [370, 348] on input "submit" at bounding box center [197, 343] width 394 height 32
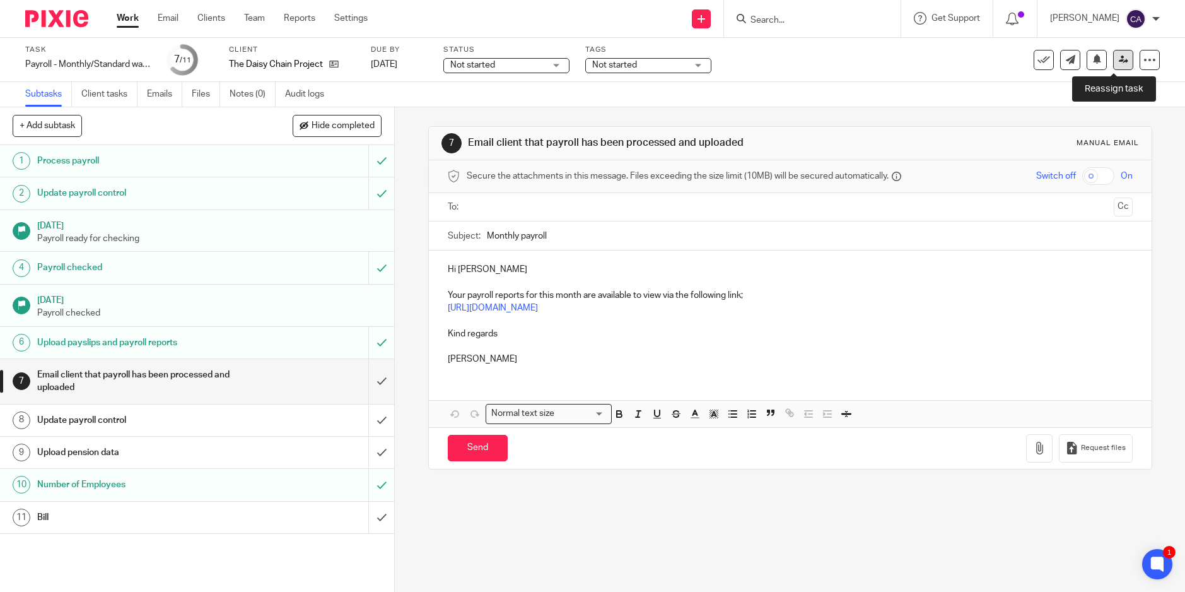
click at [1113, 53] on link at bounding box center [1123, 60] width 20 height 20
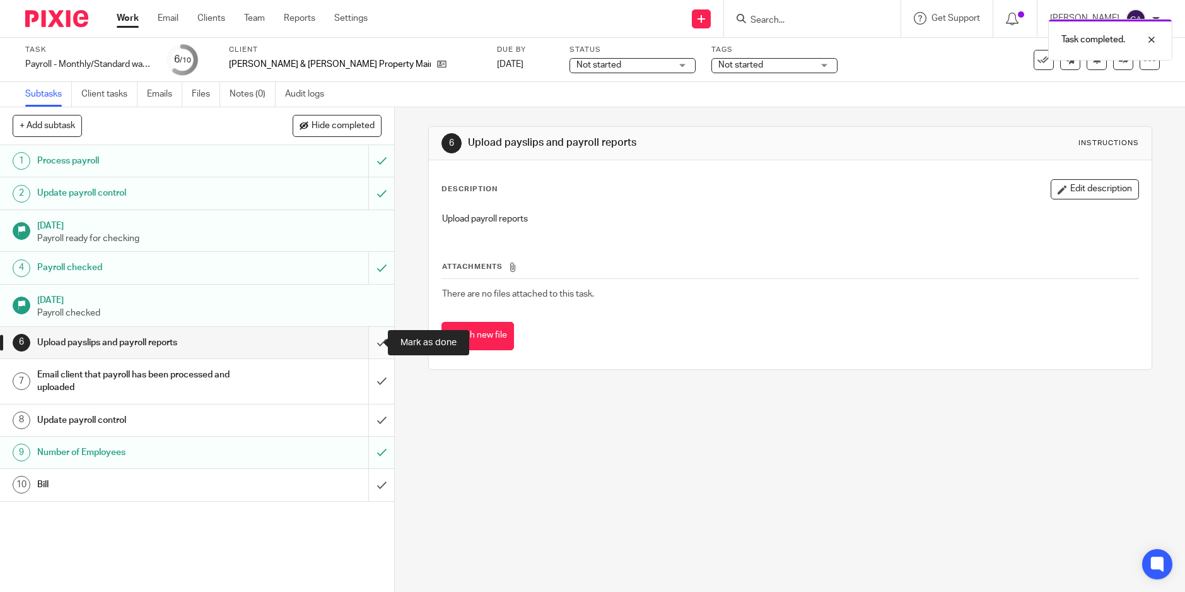
click at [367, 342] on input "submit" at bounding box center [197, 343] width 394 height 32
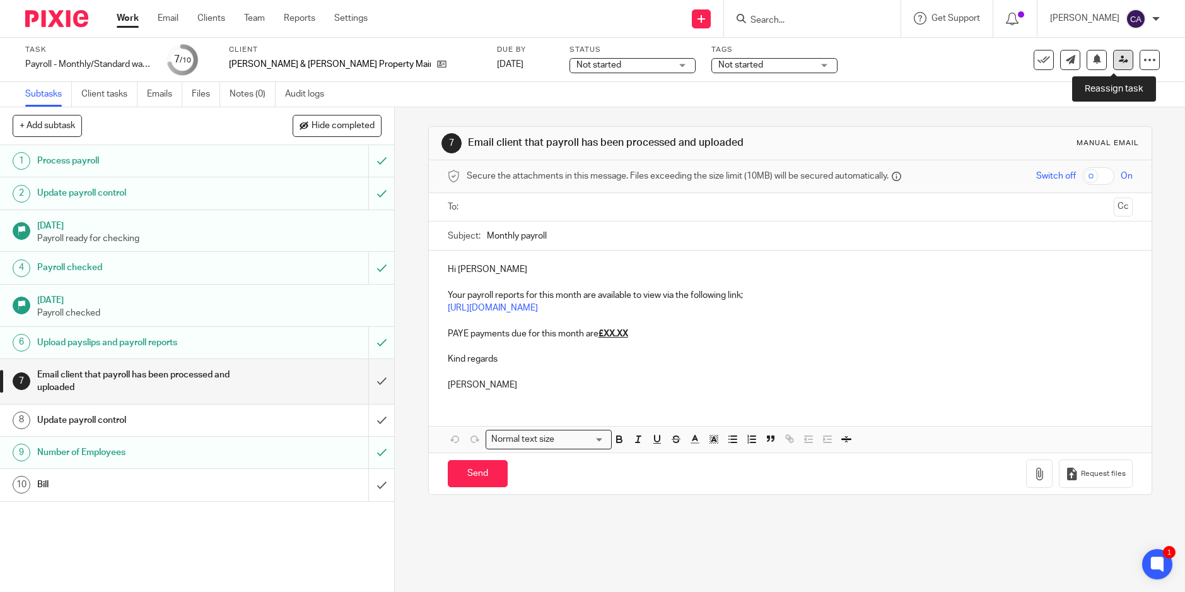
click at [1119, 62] on icon at bounding box center [1123, 59] width 9 height 9
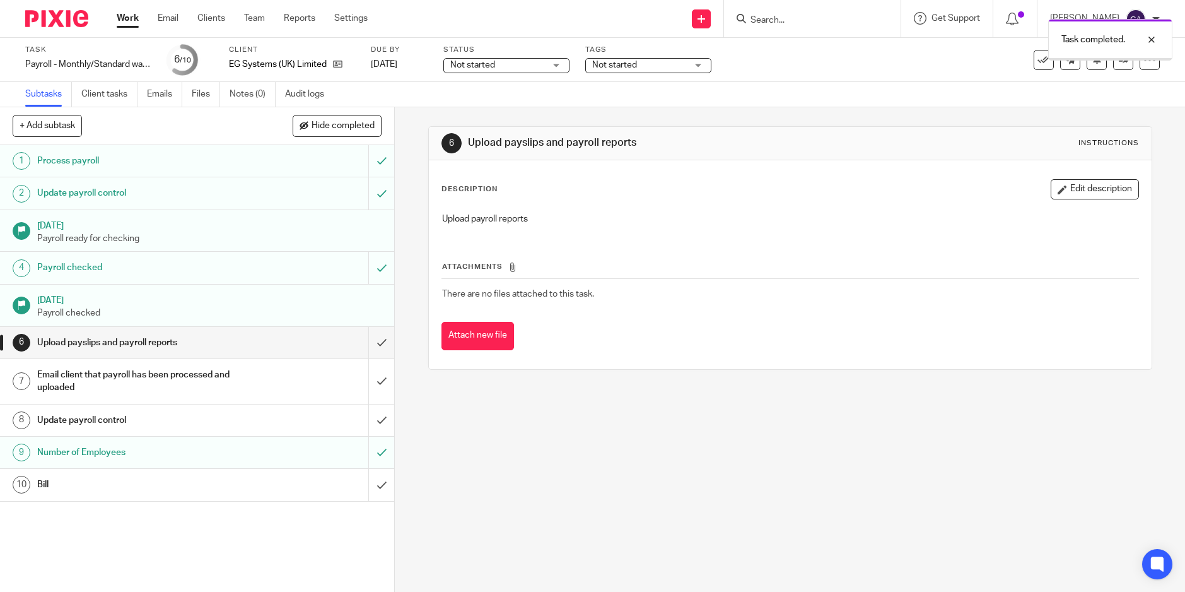
click at [367, 339] on input "submit" at bounding box center [197, 343] width 394 height 32
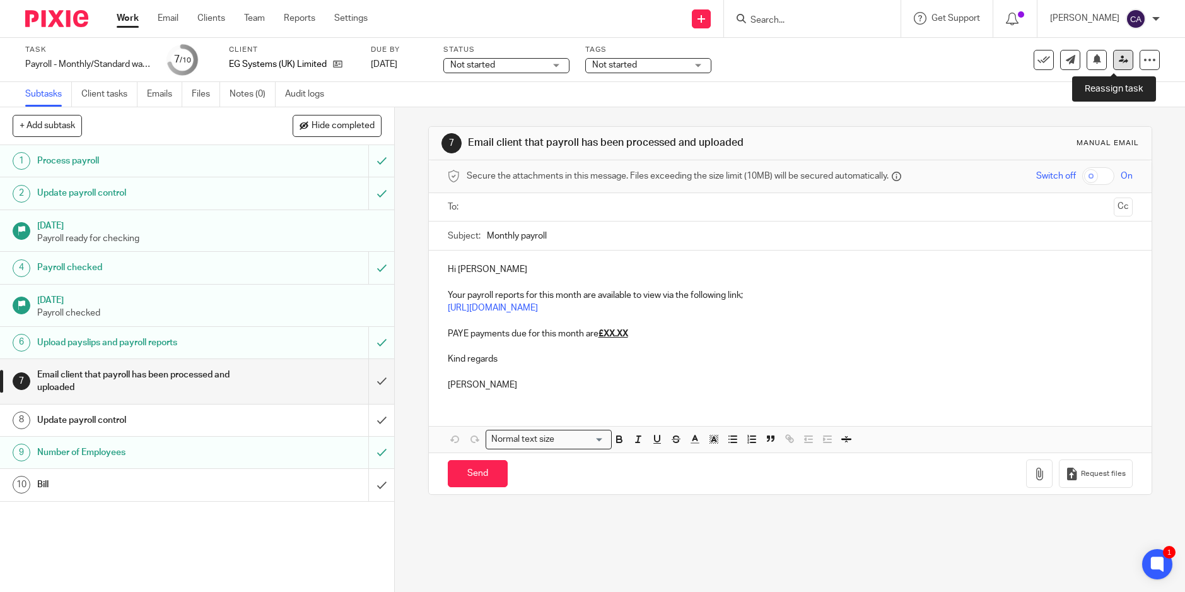
click at [1119, 61] on link at bounding box center [1123, 60] width 20 height 20
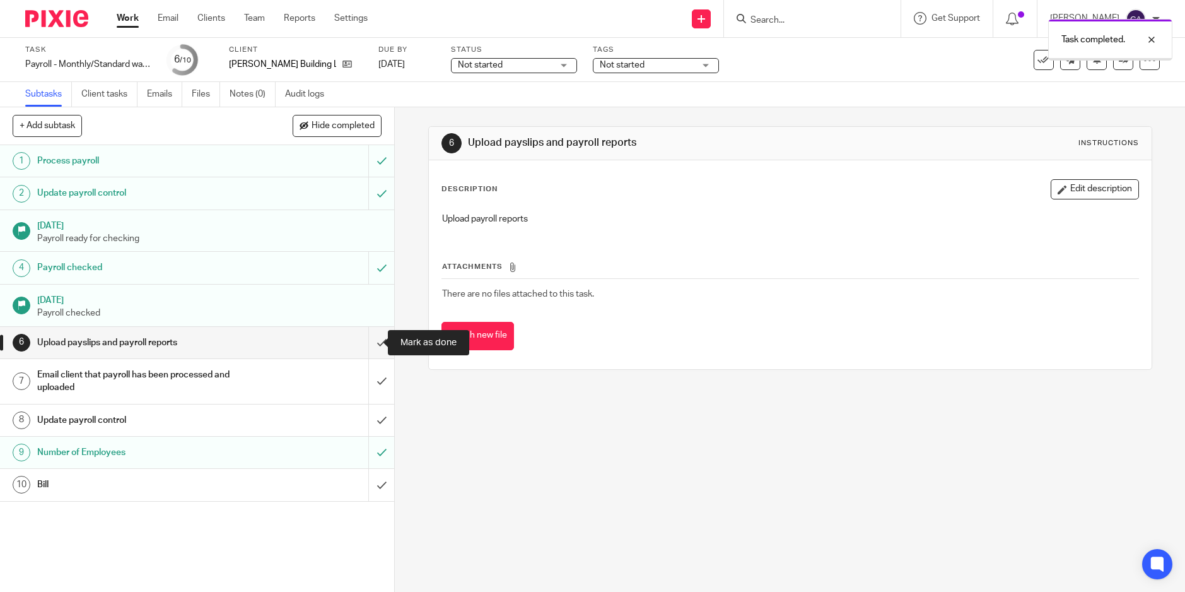
click at [367, 336] on input "submit" at bounding box center [197, 343] width 394 height 32
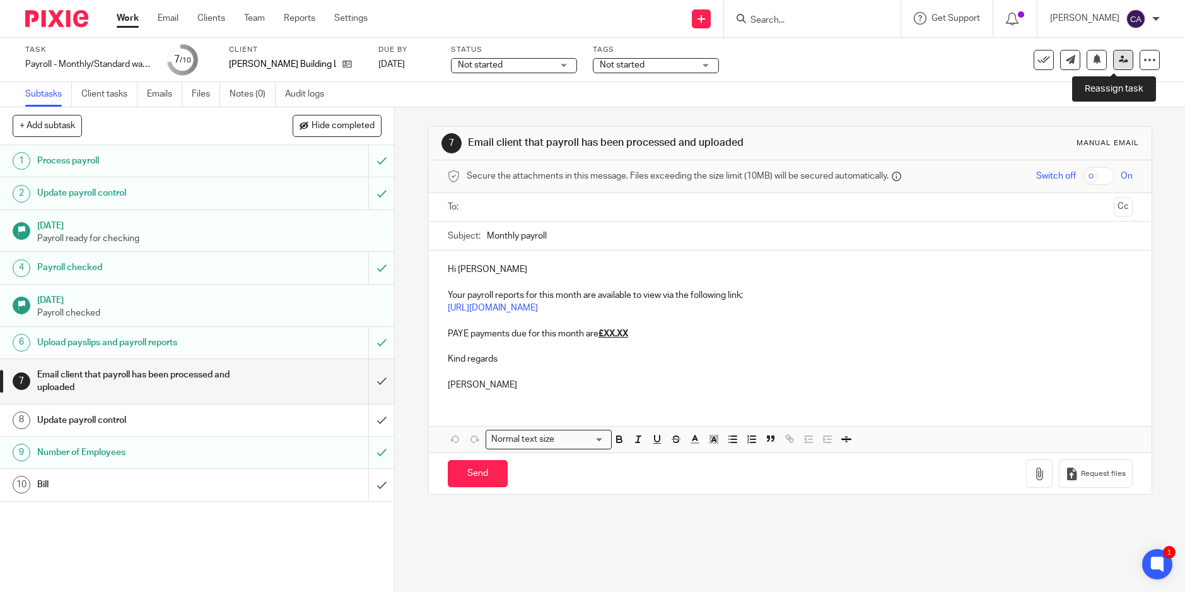
click at [1118, 64] on link at bounding box center [1123, 60] width 20 height 20
click at [1119, 63] on icon at bounding box center [1123, 59] width 9 height 9
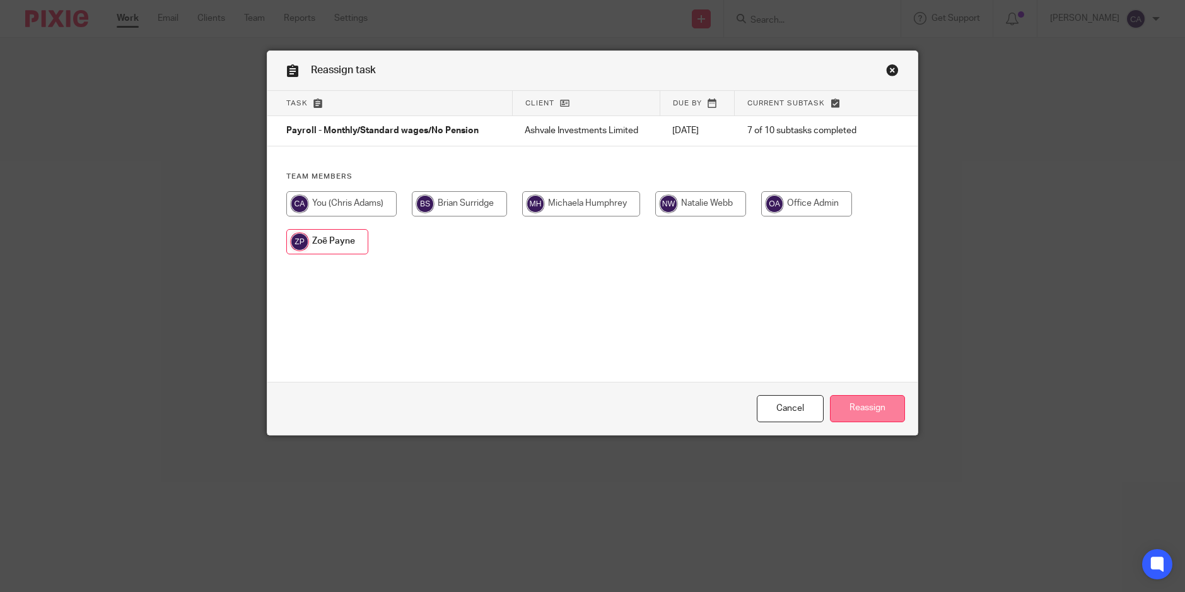
click at [862, 420] on input "Reassign" at bounding box center [867, 408] width 75 height 27
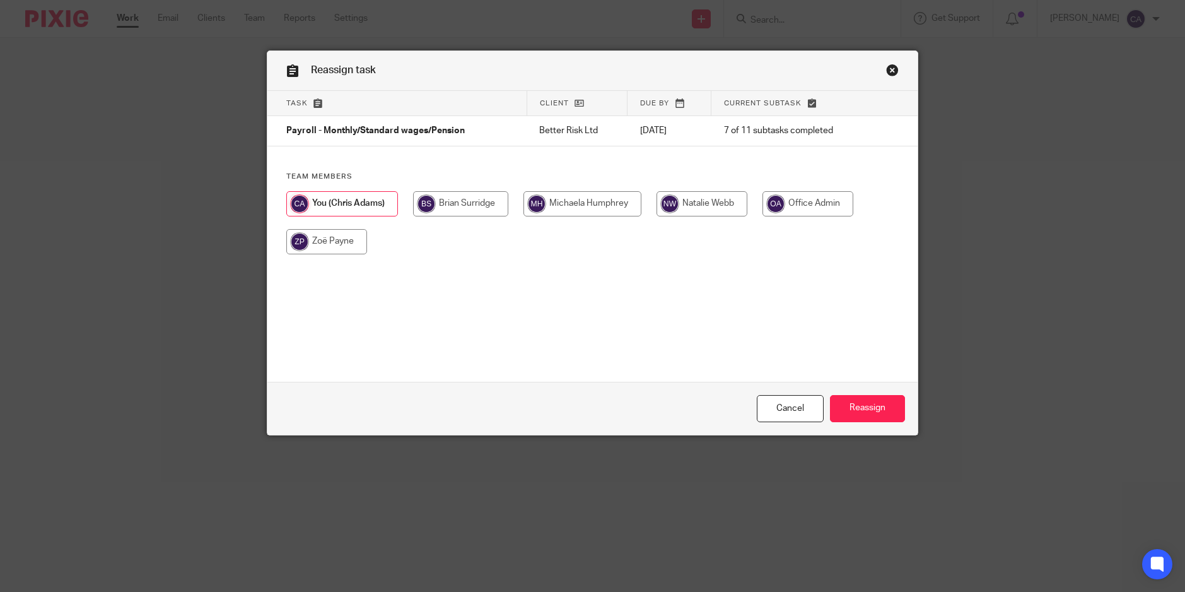
click at [331, 244] on input "radio" at bounding box center [326, 241] width 81 height 25
radio input "true"
click at [871, 401] on input "Reassign" at bounding box center [867, 408] width 75 height 27
click at [868, 402] on input "Reassign" at bounding box center [867, 408] width 75 height 27
click at [866, 405] on input "Reassign" at bounding box center [867, 408] width 75 height 27
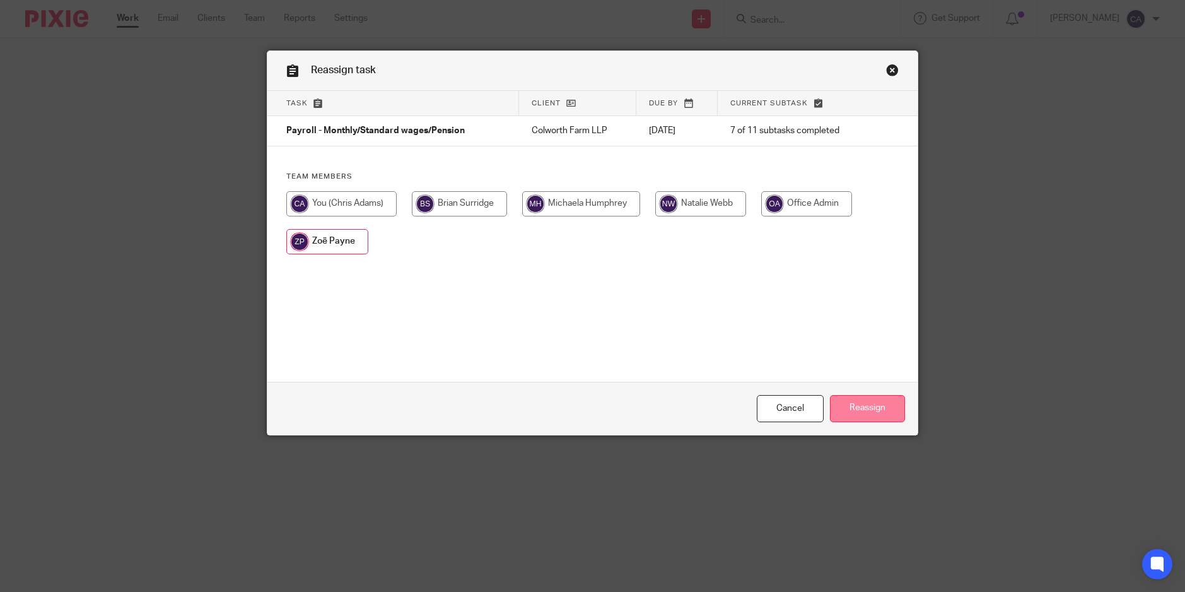
click at [884, 395] on input "Reassign" at bounding box center [867, 408] width 75 height 27
click at [858, 408] on input "Reassign" at bounding box center [867, 408] width 75 height 27
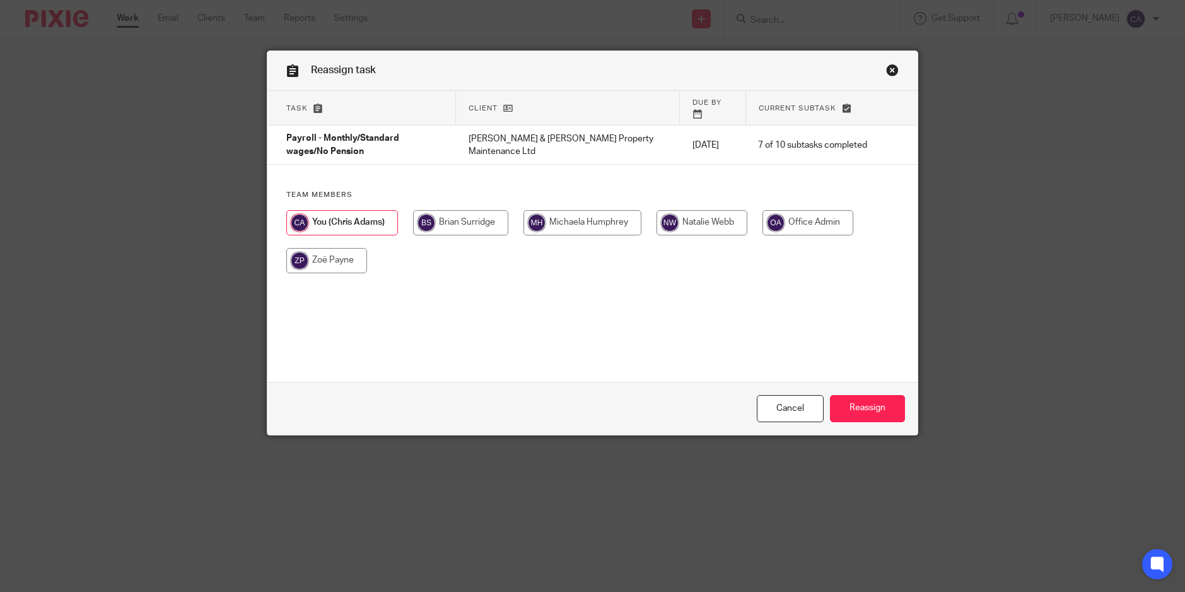
click at [333, 248] on input "radio" at bounding box center [326, 260] width 81 height 25
radio input "true"
click at [868, 402] on input "Reassign" at bounding box center [867, 408] width 75 height 27
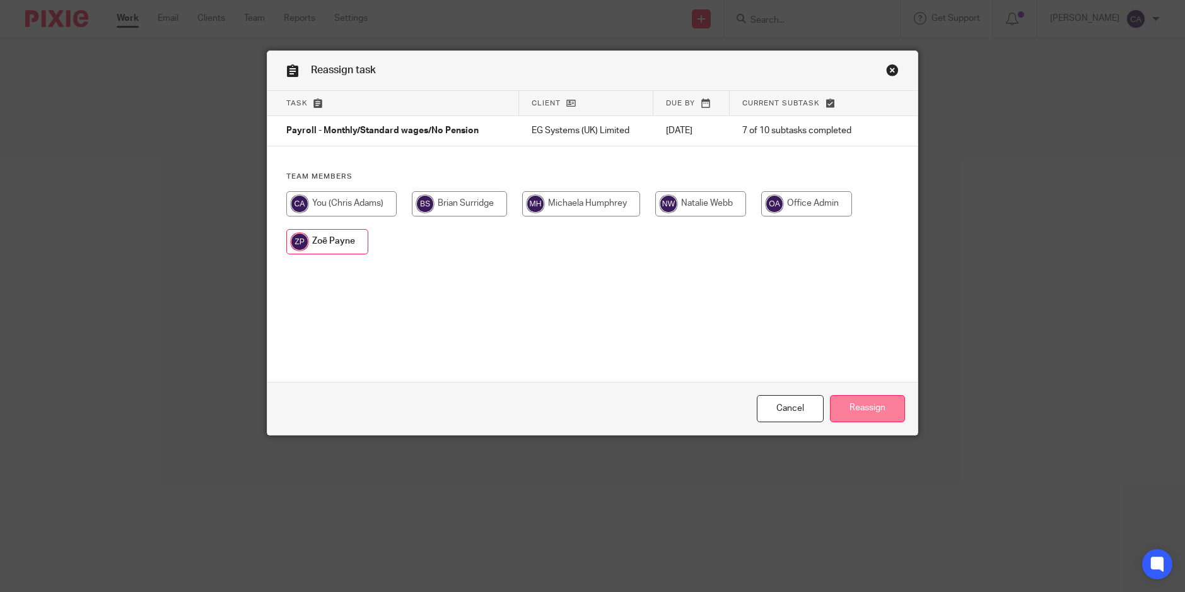
click at [866, 401] on input "Reassign" at bounding box center [867, 408] width 75 height 27
click at [314, 243] on input "radio" at bounding box center [326, 241] width 81 height 25
radio input "true"
click at [862, 408] on input "Reassign" at bounding box center [867, 408] width 75 height 27
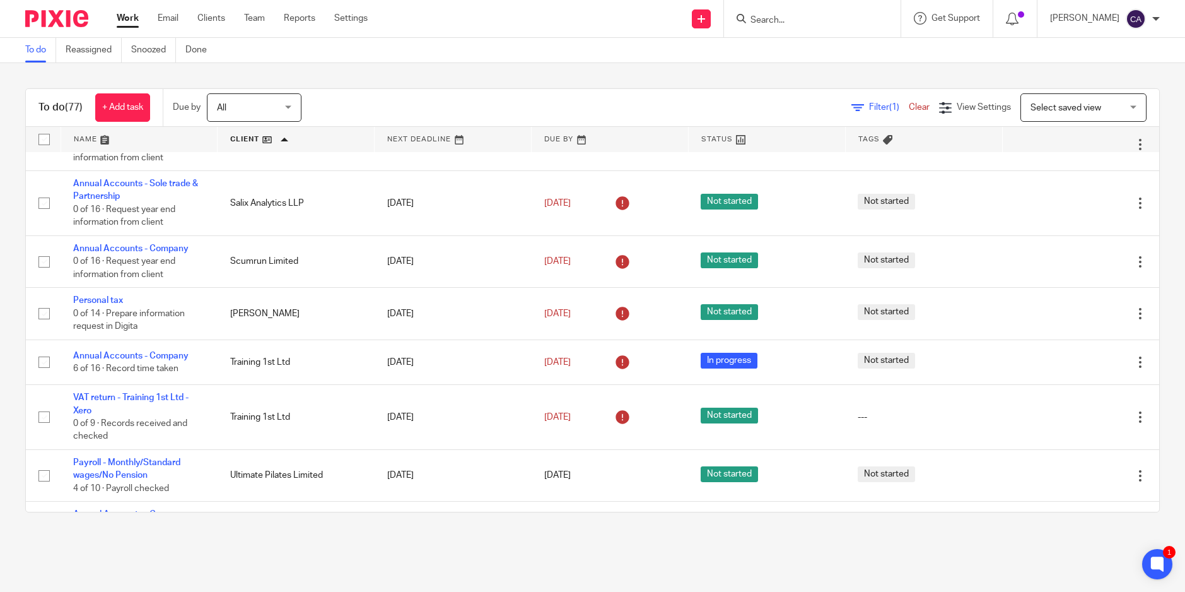
scroll to position [3690, 0]
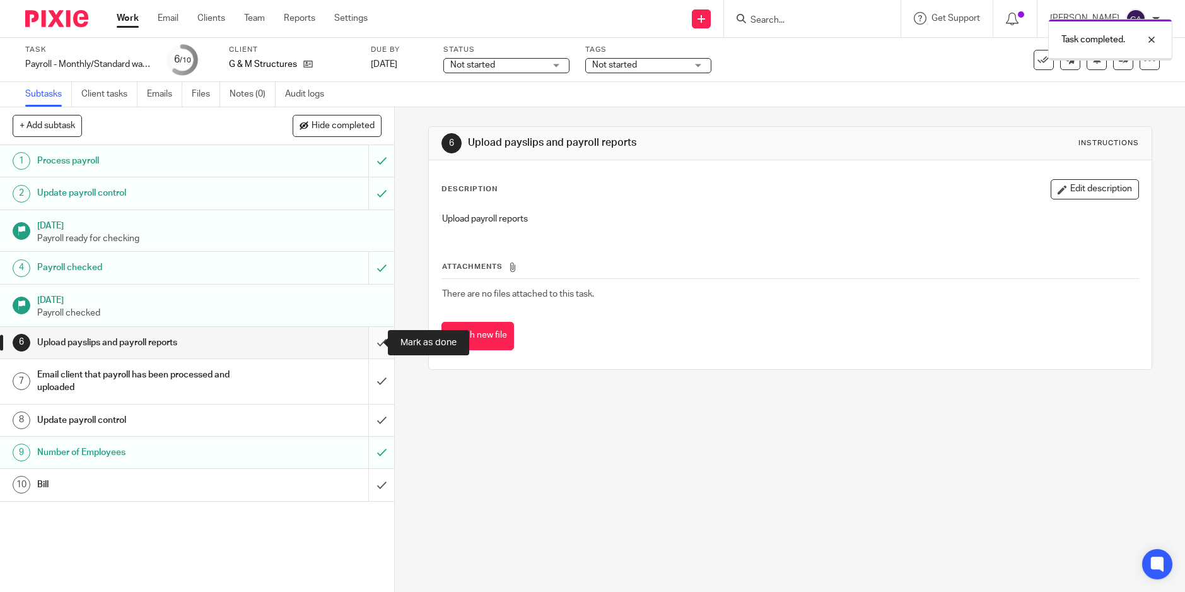
click at [367, 343] on input "submit" at bounding box center [197, 343] width 394 height 32
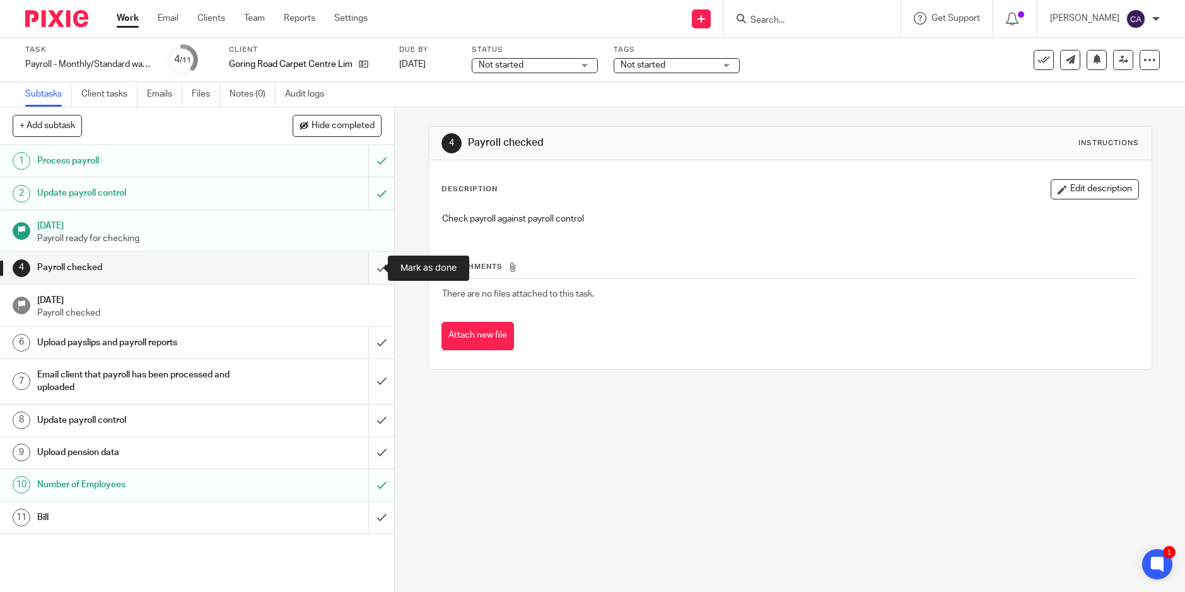
click at [367, 262] on input "submit" at bounding box center [197, 268] width 394 height 32
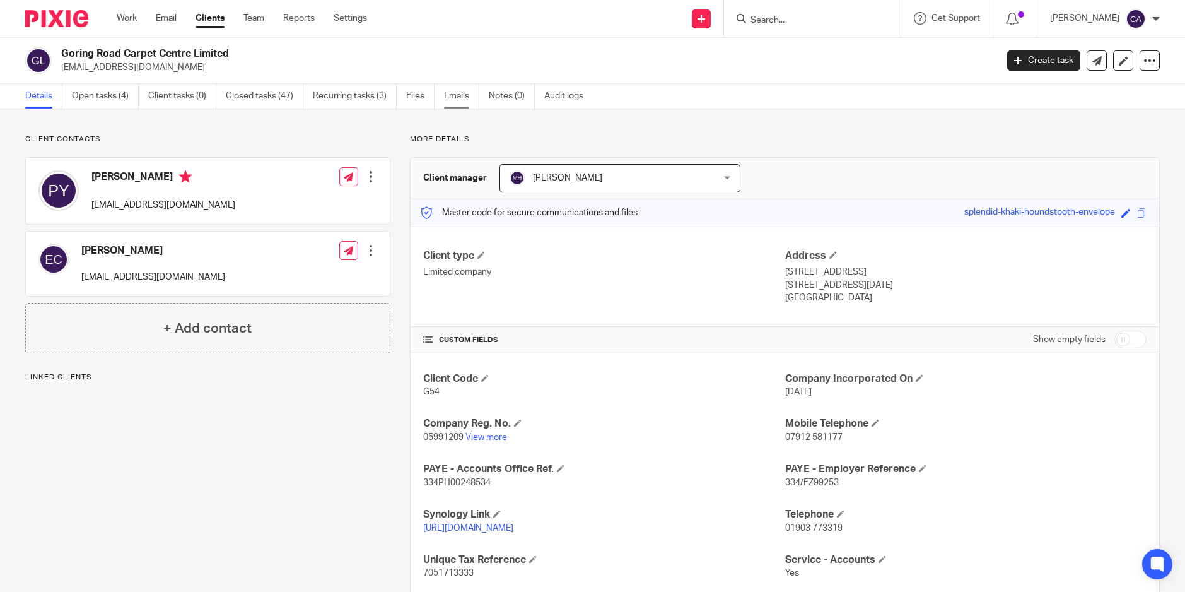
click at [458, 100] on link "Emails" at bounding box center [461, 96] width 35 height 25
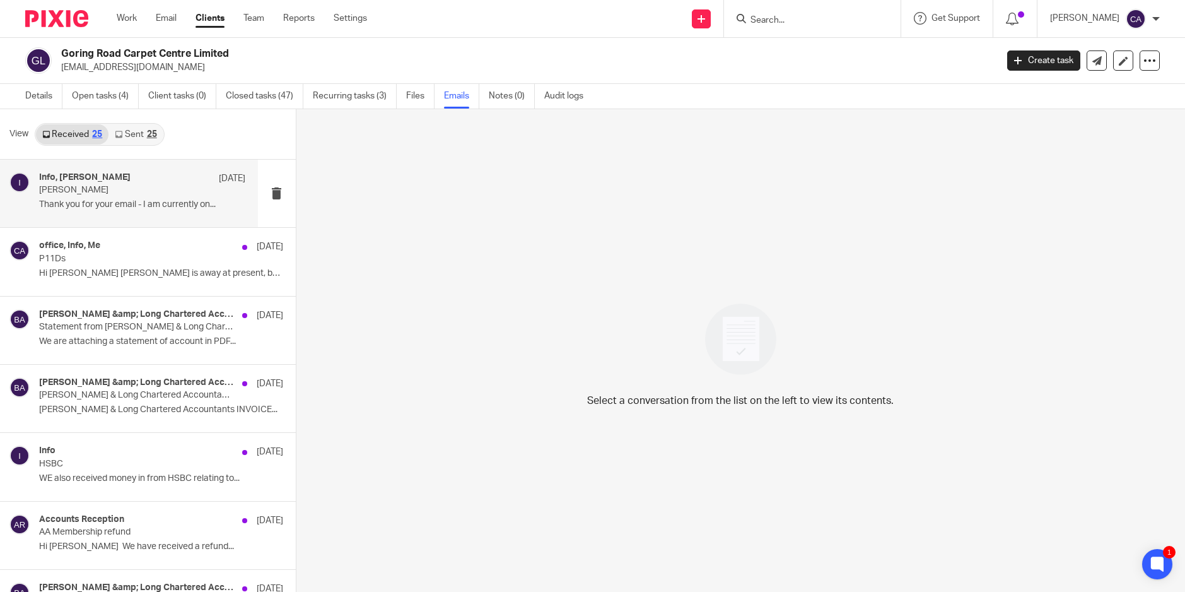
click at [117, 194] on p "[PERSON_NAME]" at bounding box center [121, 190] width 165 height 11
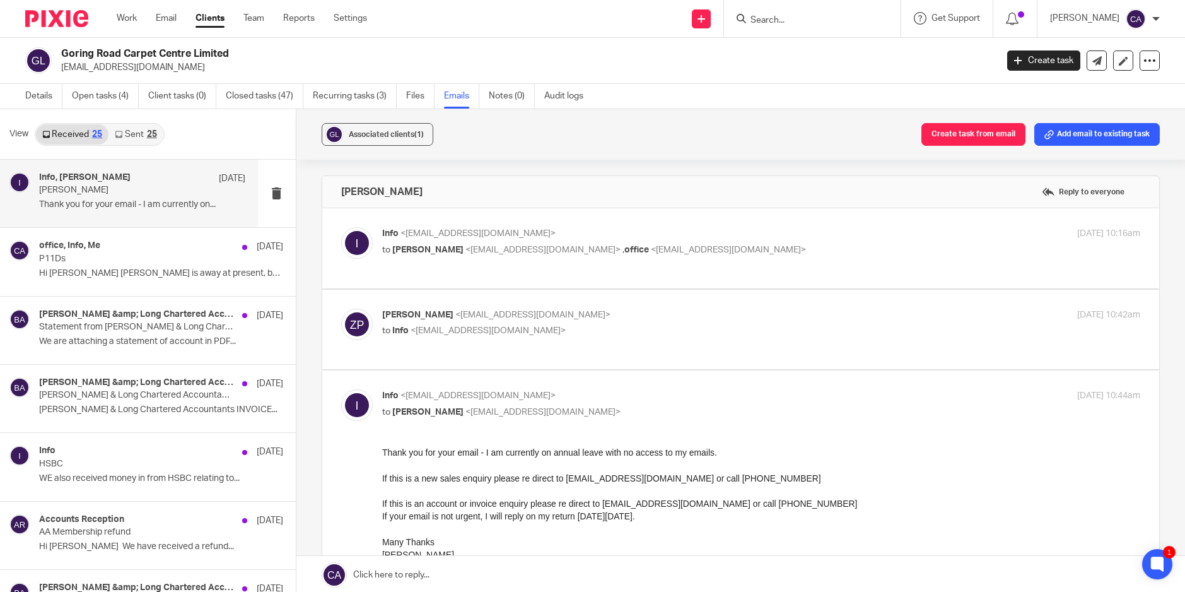
click at [523, 276] on label at bounding box center [740, 248] width 837 height 80
click at [341, 227] on input "checkbox" at bounding box center [341, 226] width 1 height 1
checkbox input "true"
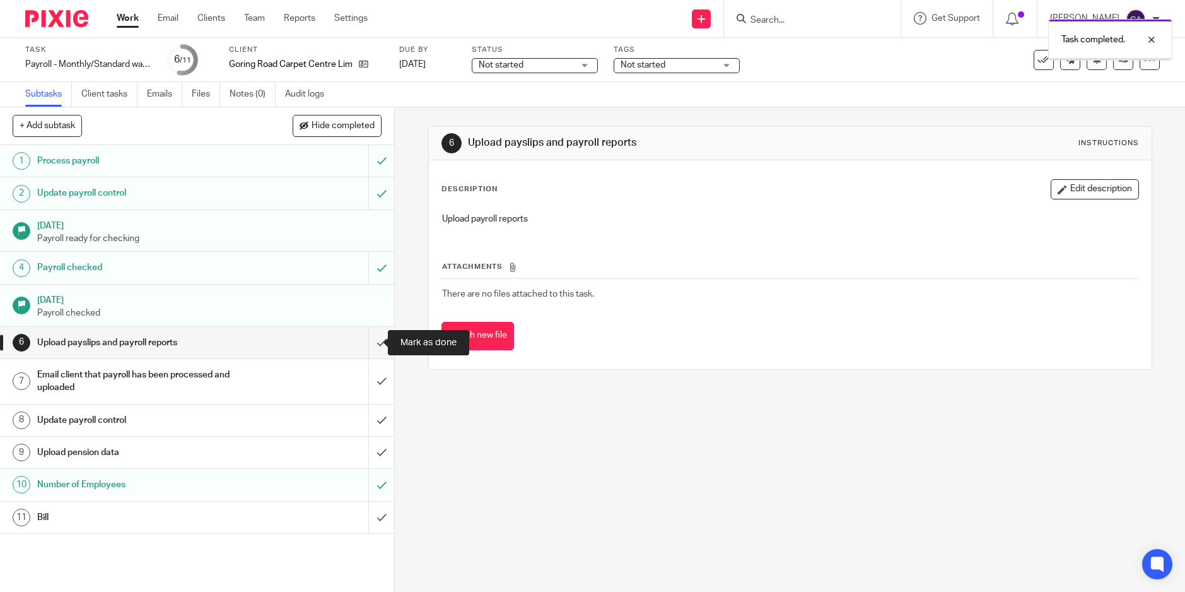
click at [369, 338] on input "submit" at bounding box center [197, 343] width 394 height 32
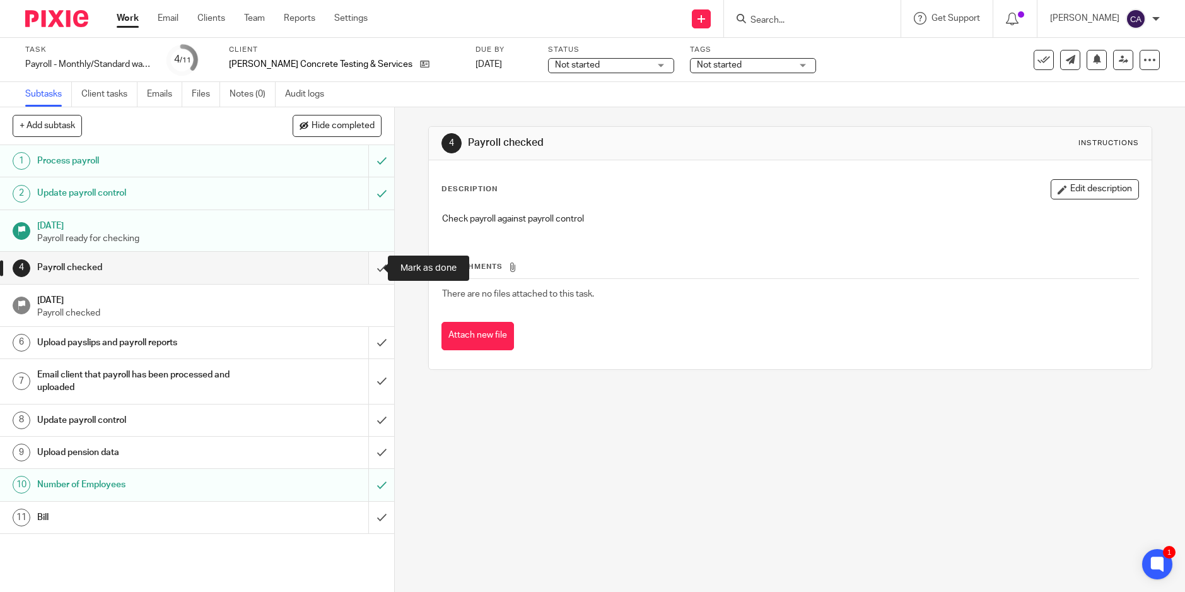
click at [370, 281] on input "submit" at bounding box center [197, 268] width 394 height 32
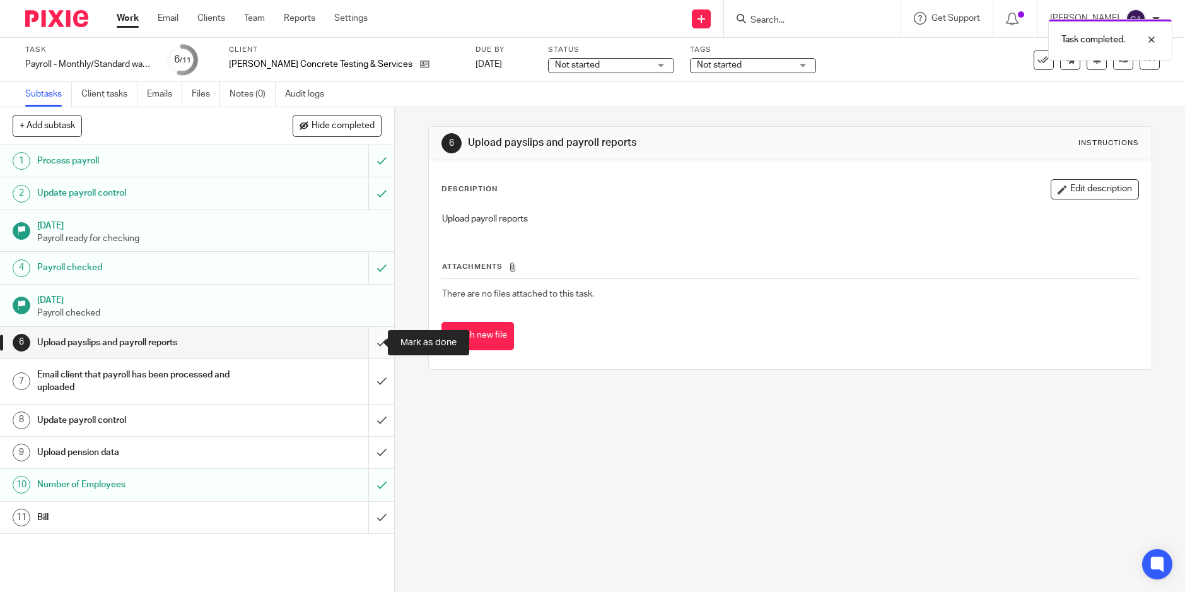
click at [373, 344] on input "submit" at bounding box center [197, 343] width 394 height 32
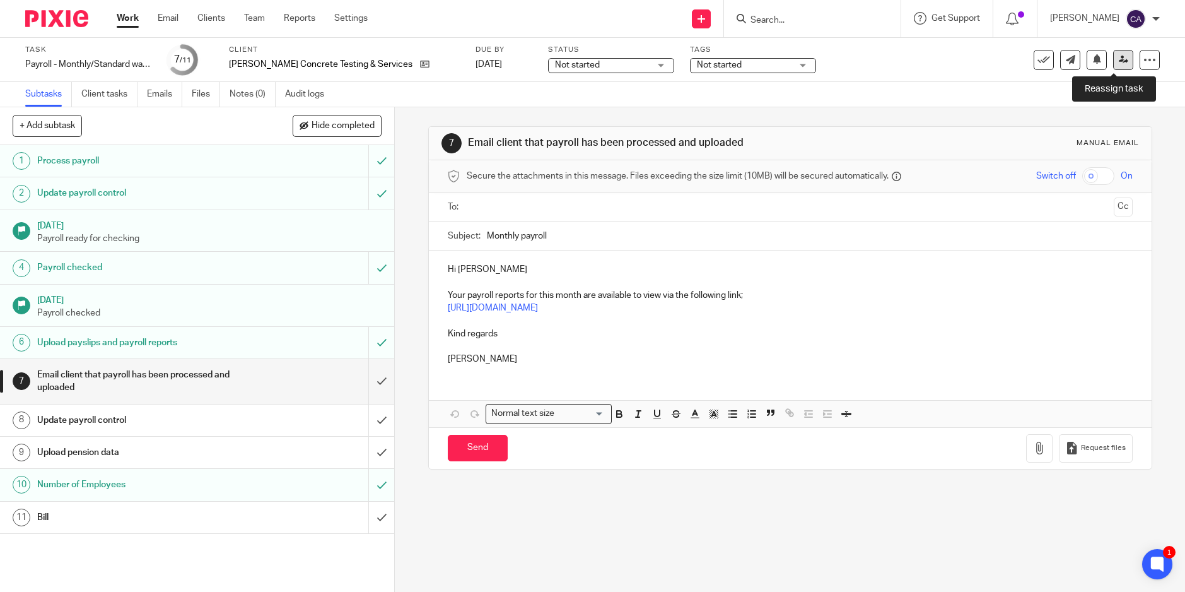
click at [1119, 60] on icon at bounding box center [1123, 59] width 9 height 9
click at [1124, 65] on link at bounding box center [1123, 60] width 20 height 20
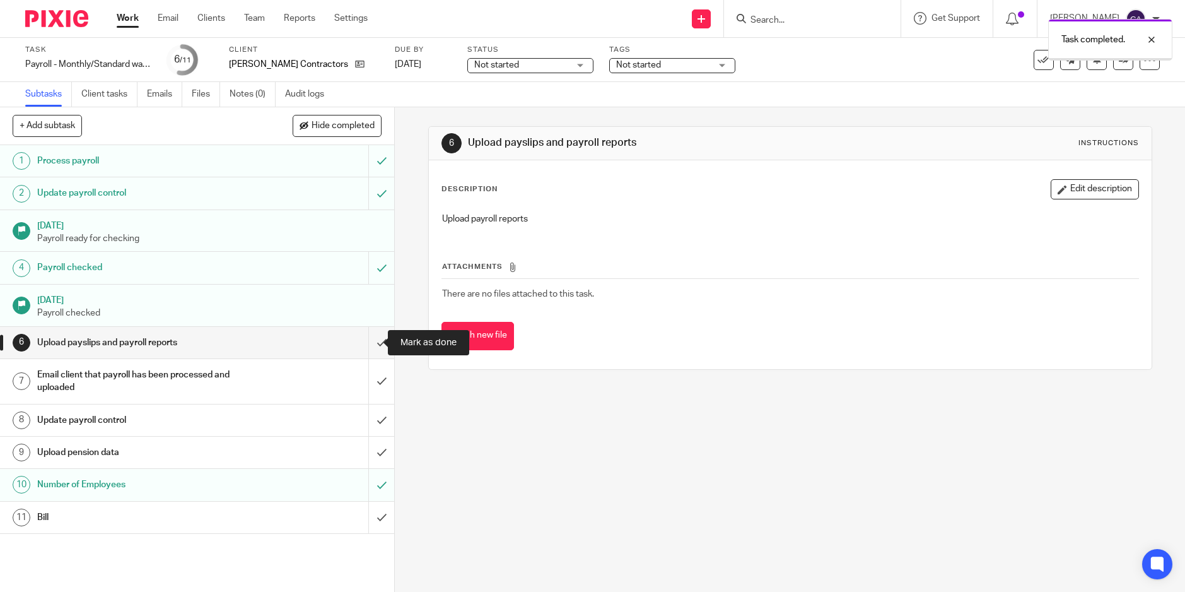
click at [376, 342] on input "submit" at bounding box center [197, 343] width 394 height 32
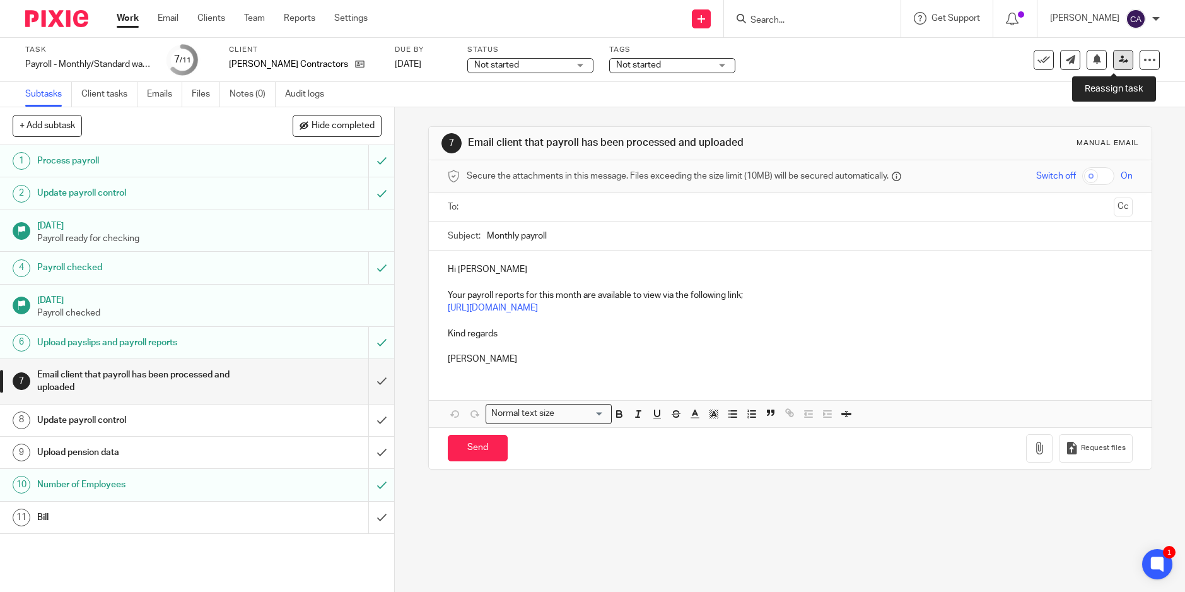
click at [1119, 61] on icon at bounding box center [1123, 59] width 9 height 9
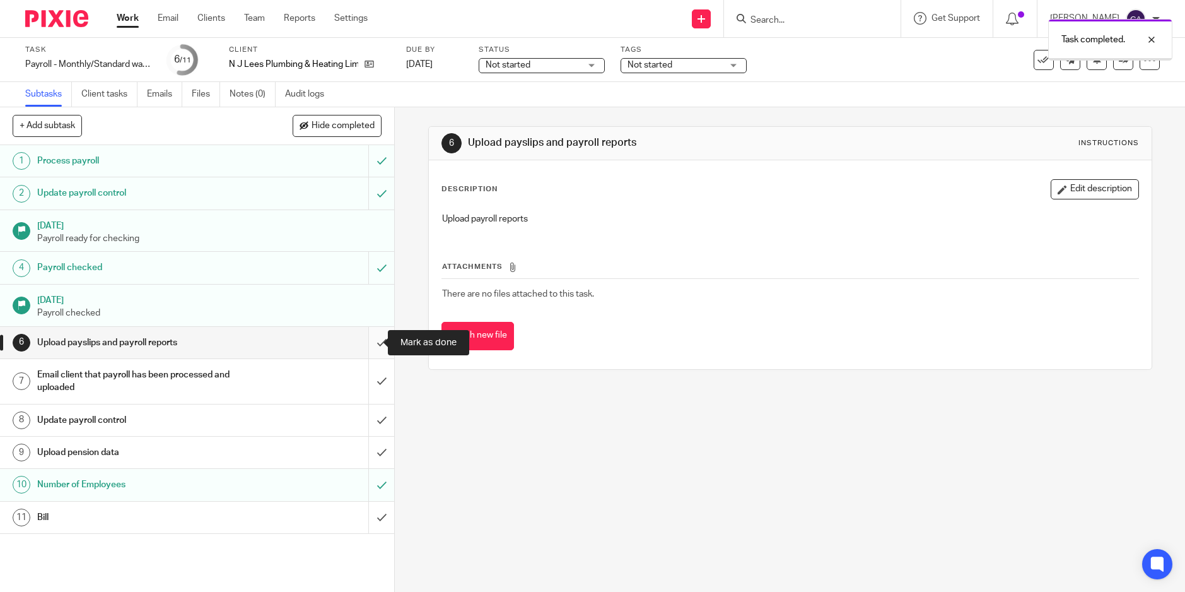
click at [375, 344] on input "submit" at bounding box center [197, 343] width 394 height 32
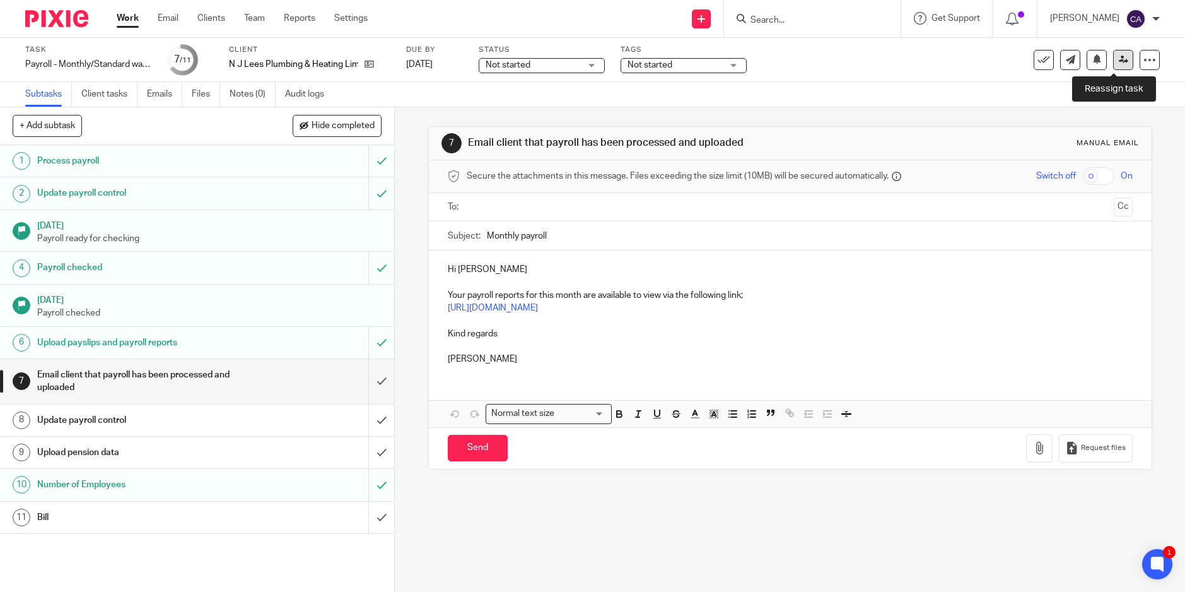
click at [1119, 65] on link at bounding box center [1123, 60] width 20 height 20
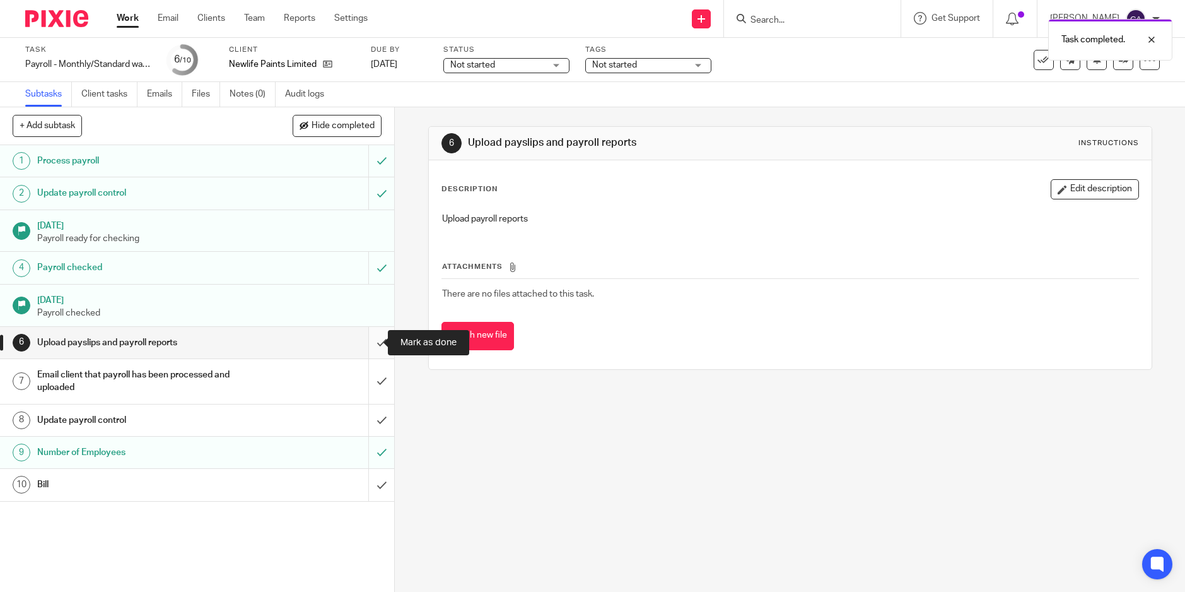
click at [369, 346] on input "submit" at bounding box center [197, 343] width 394 height 32
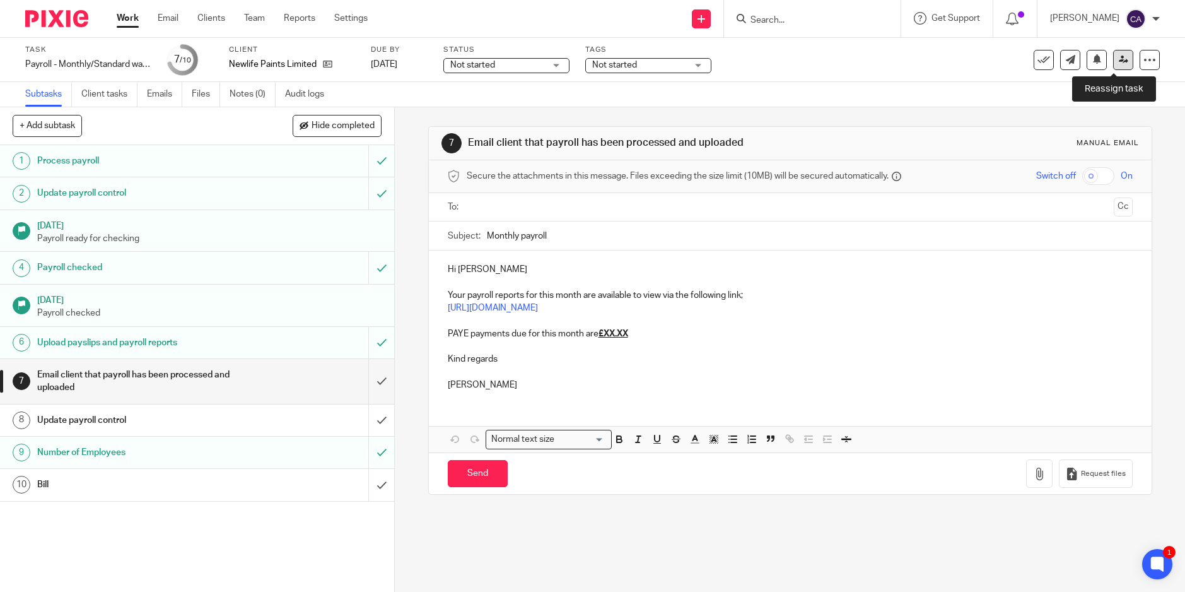
click at [1114, 69] on link at bounding box center [1123, 60] width 20 height 20
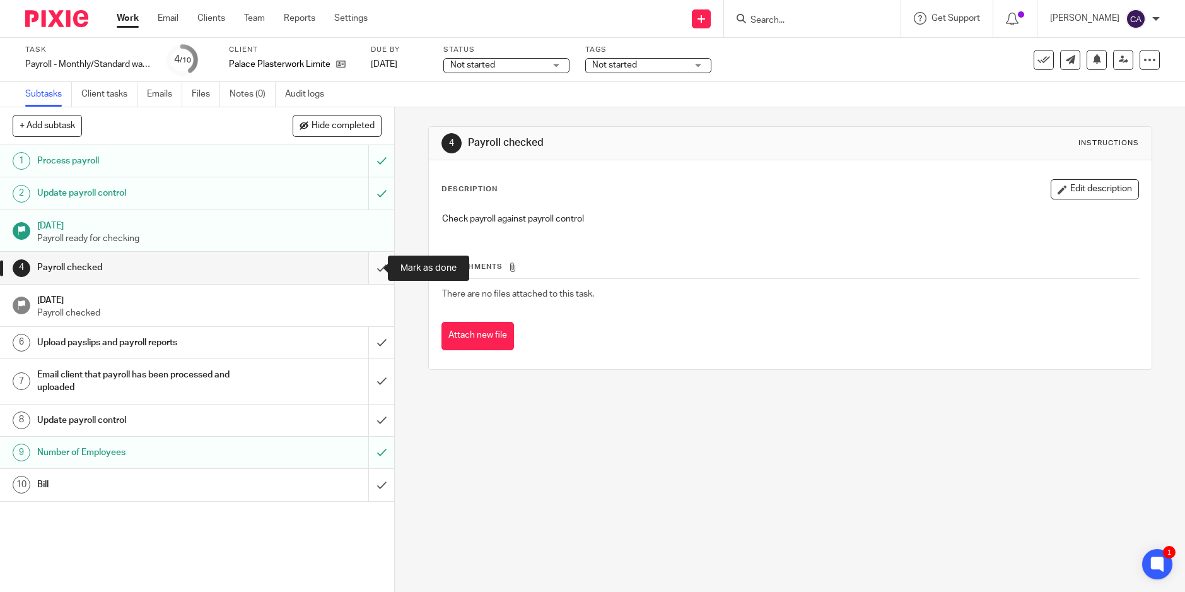
click at [369, 267] on input "submit" at bounding box center [197, 268] width 394 height 32
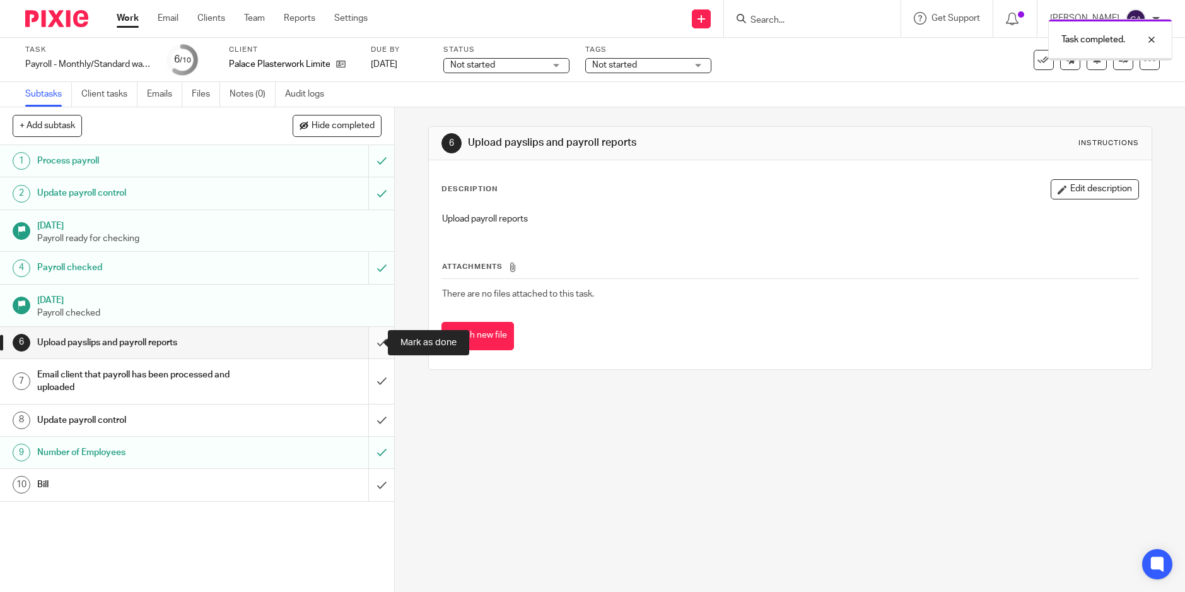
click at [371, 342] on input "submit" at bounding box center [197, 343] width 394 height 32
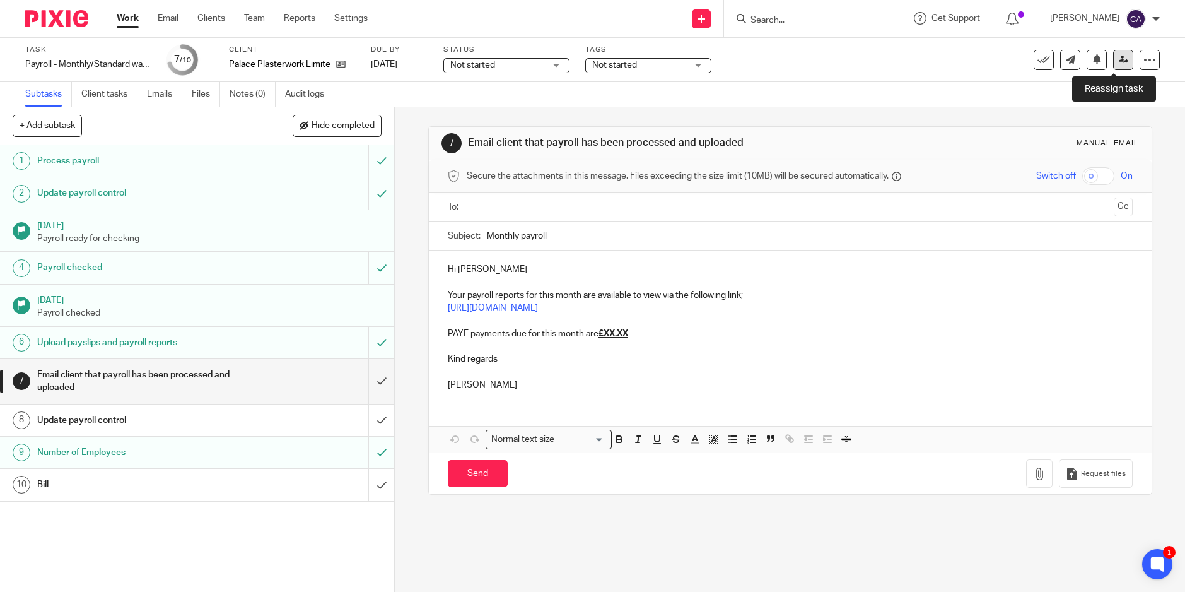
click at [1119, 60] on icon at bounding box center [1123, 59] width 9 height 9
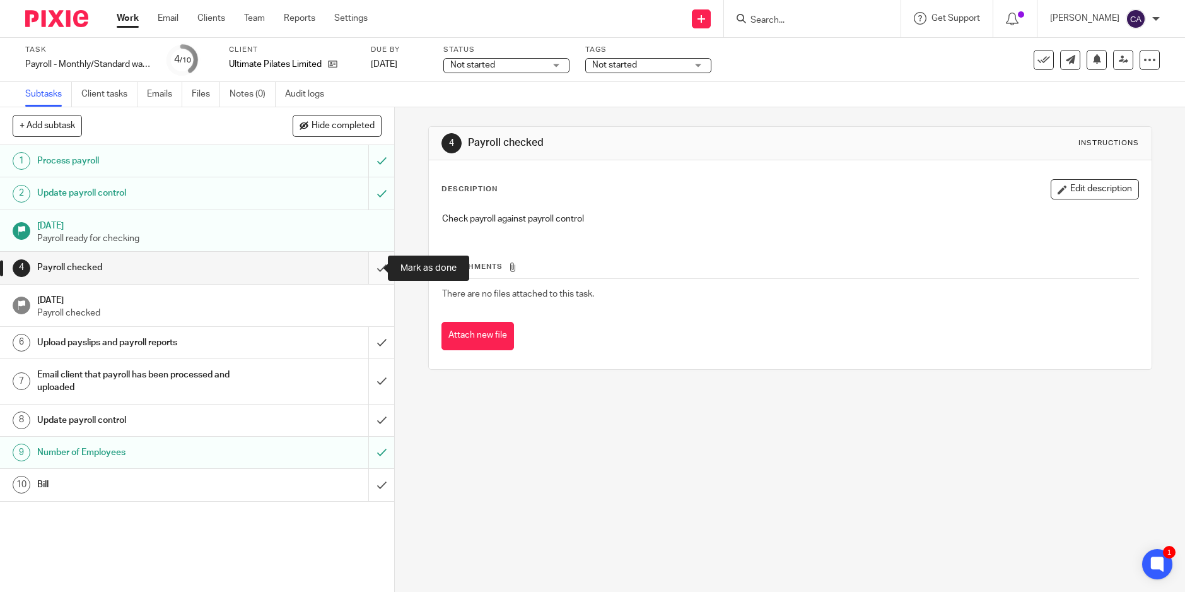
click at [362, 274] on input "submit" at bounding box center [197, 268] width 394 height 32
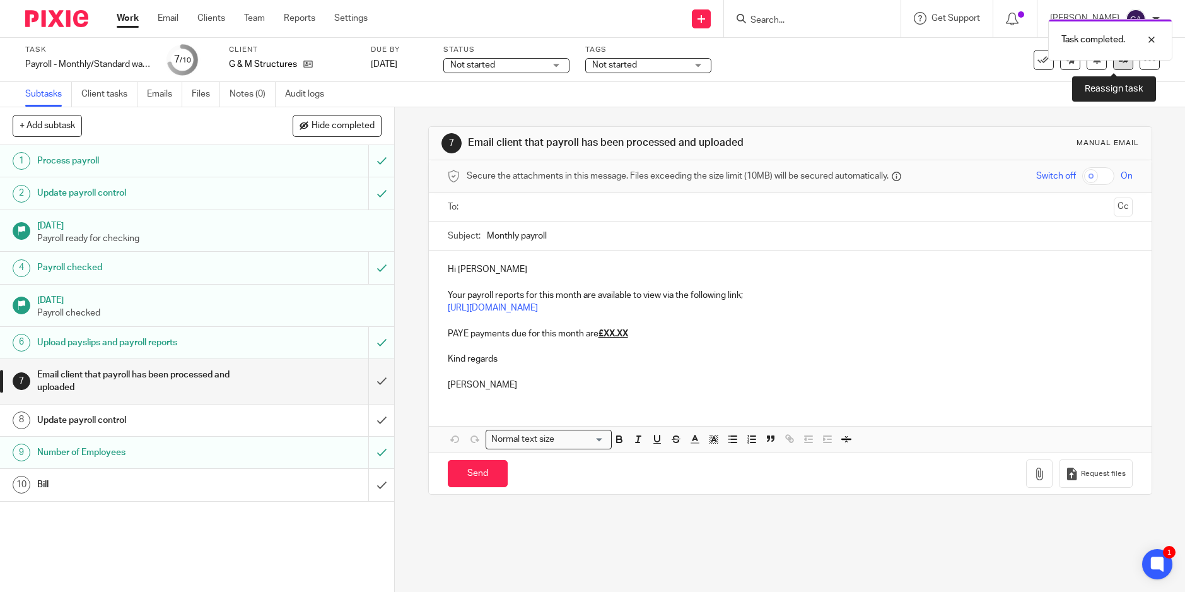
click at [1113, 67] on link at bounding box center [1123, 60] width 20 height 20
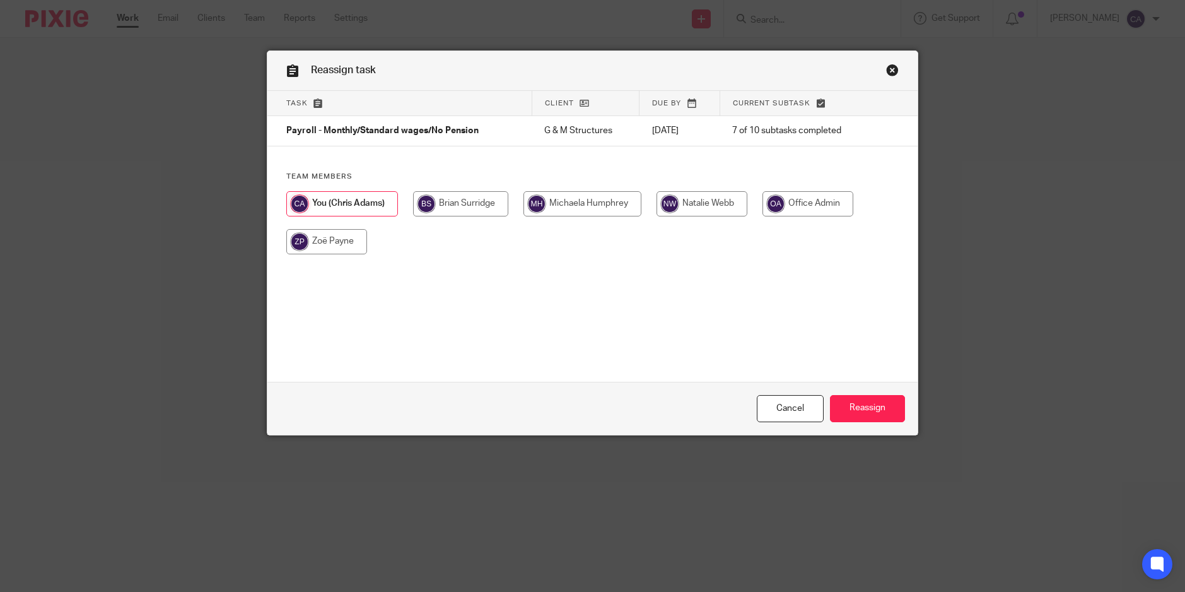
click at [325, 244] on input "radio" at bounding box center [326, 241] width 81 height 25
radio input "true"
click at [870, 409] on input "Reassign" at bounding box center [867, 408] width 75 height 27
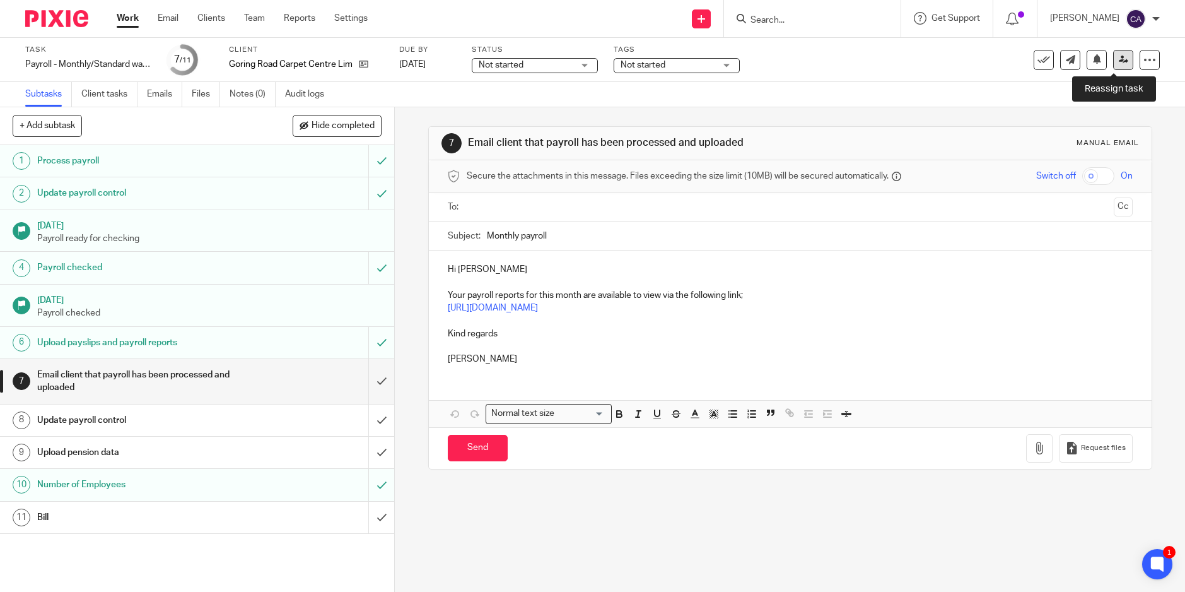
click at [1119, 61] on icon at bounding box center [1123, 59] width 9 height 9
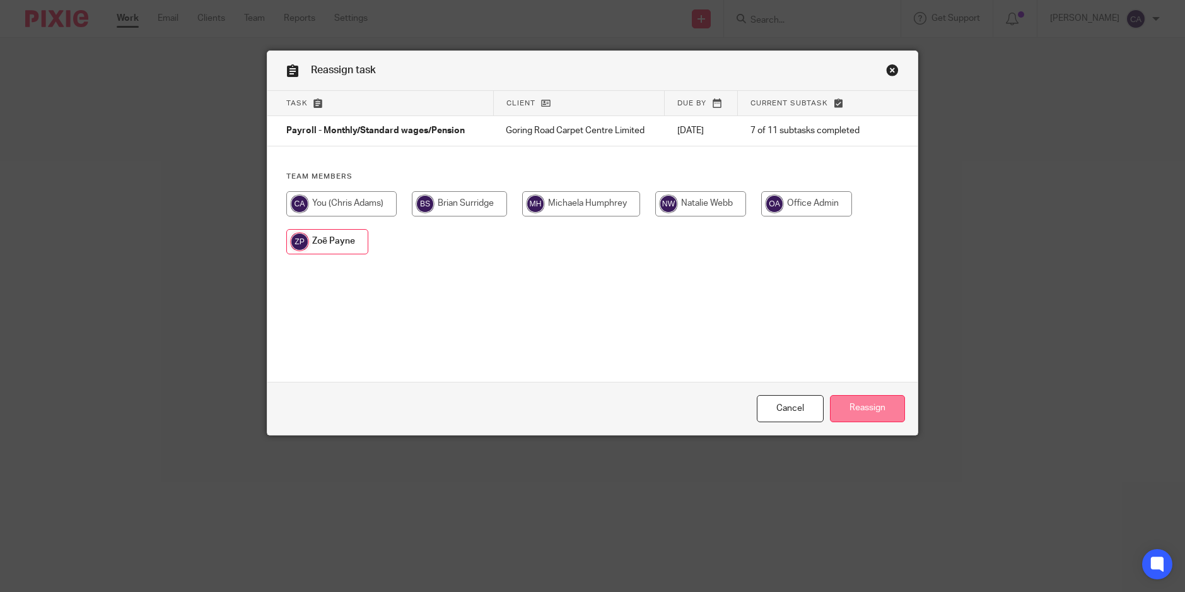
click at [862, 408] on input "Reassign" at bounding box center [867, 408] width 75 height 27
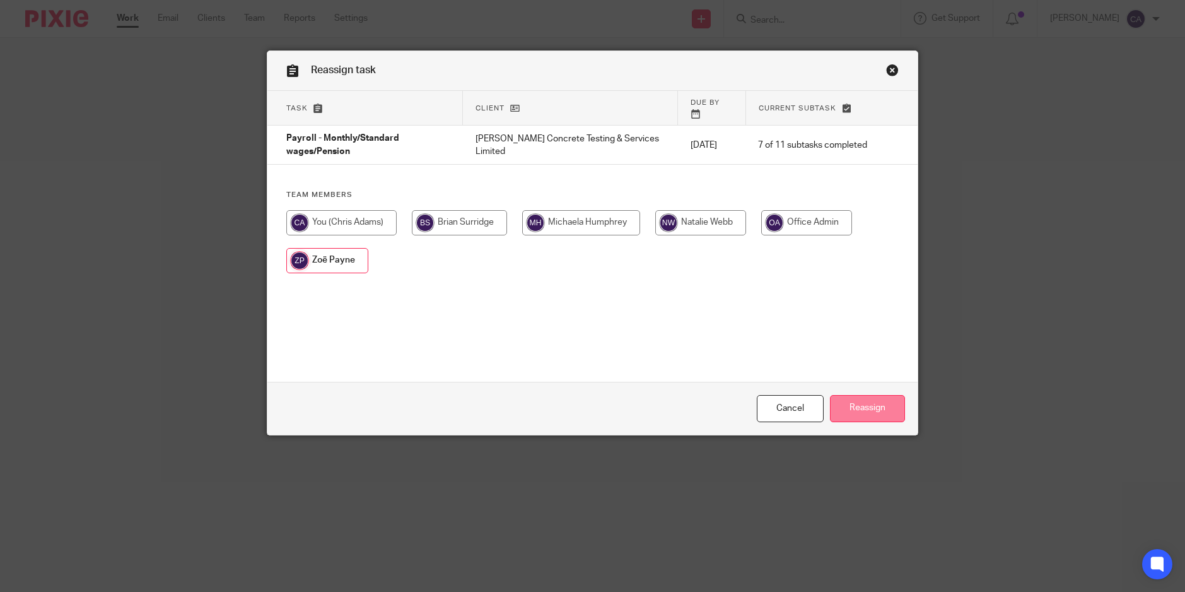
click at [859, 408] on input "Reassign" at bounding box center [867, 408] width 75 height 27
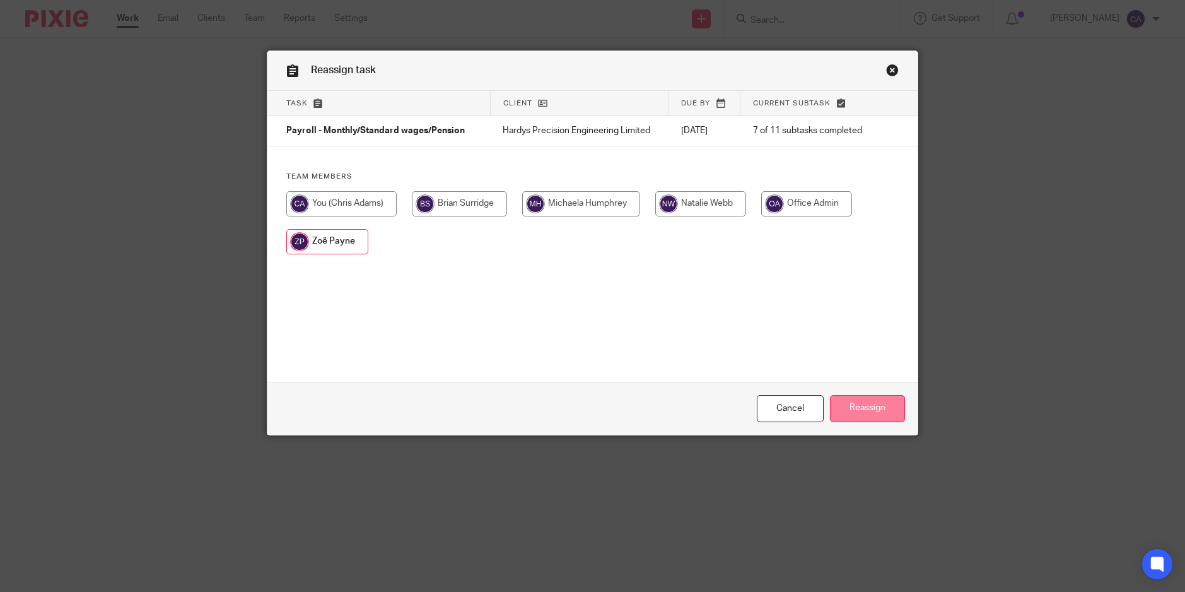
click at [862, 415] on input "Reassign" at bounding box center [867, 408] width 75 height 27
drag, startPoint x: 0, startPoint y: 0, endPoint x: 321, endPoint y: 249, distance: 406.4
click at [321, 249] on input "radio" at bounding box center [326, 241] width 81 height 25
radio input "true"
click at [862, 413] on input "Reassign" at bounding box center [867, 408] width 75 height 27
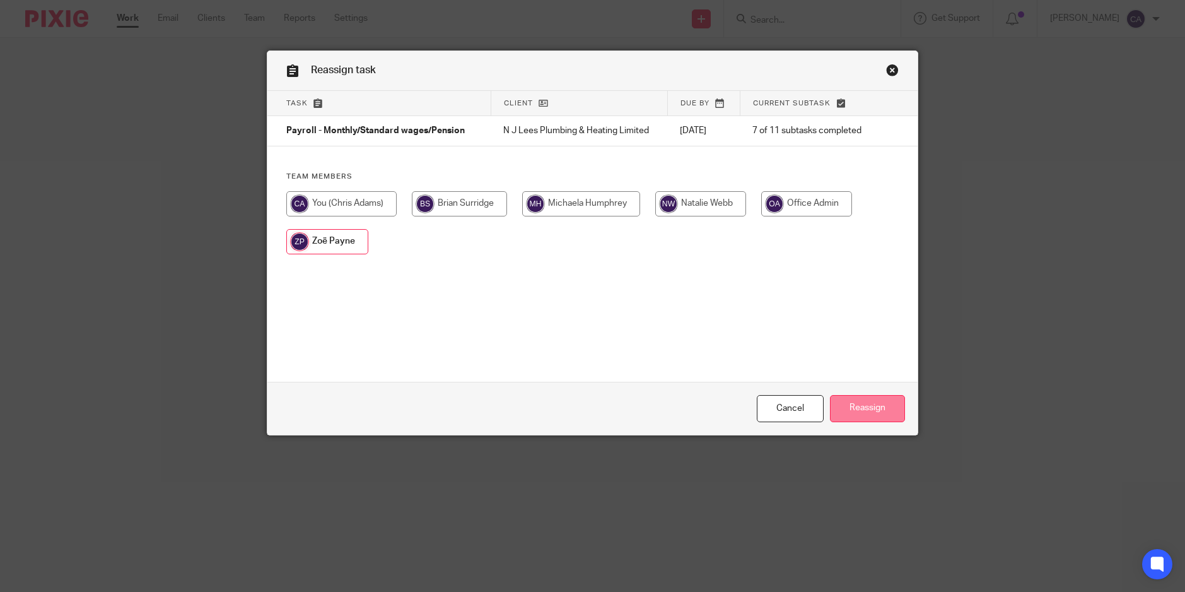
click at [861, 403] on input "Reassign" at bounding box center [867, 408] width 75 height 27
click at [851, 412] on input "Reassign" at bounding box center [867, 408] width 75 height 27
click at [307, 244] on input "radio" at bounding box center [326, 241] width 81 height 25
radio input "true"
click at [862, 406] on input "Reassign" at bounding box center [867, 408] width 75 height 27
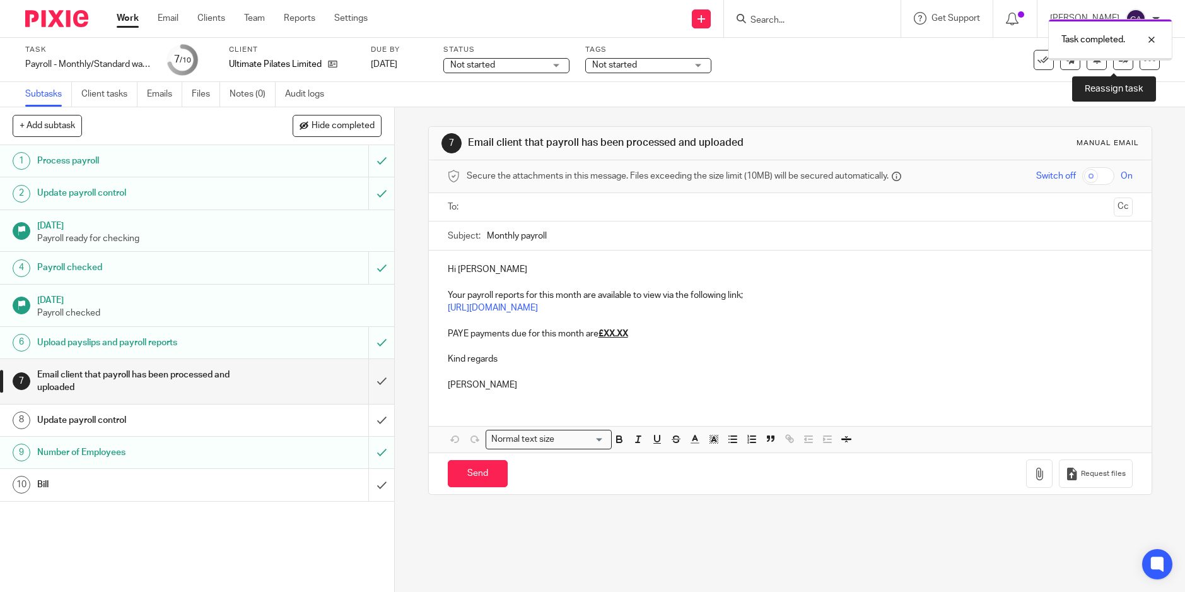
click at [1113, 67] on link at bounding box center [1123, 60] width 20 height 20
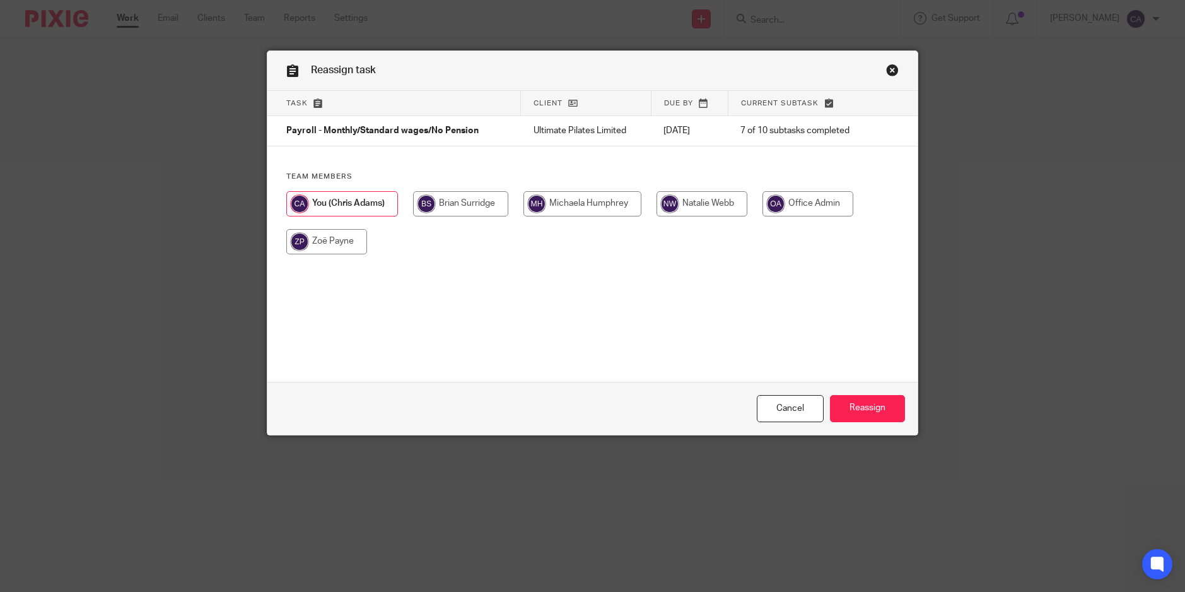
click at [330, 242] on input "radio" at bounding box center [326, 241] width 81 height 25
radio input "true"
click at [867, 412] on input "Reassign" at bounding box center [867, 408] width 75 height 27
